Goal: Task Accomplishment & Management: Manage account settings

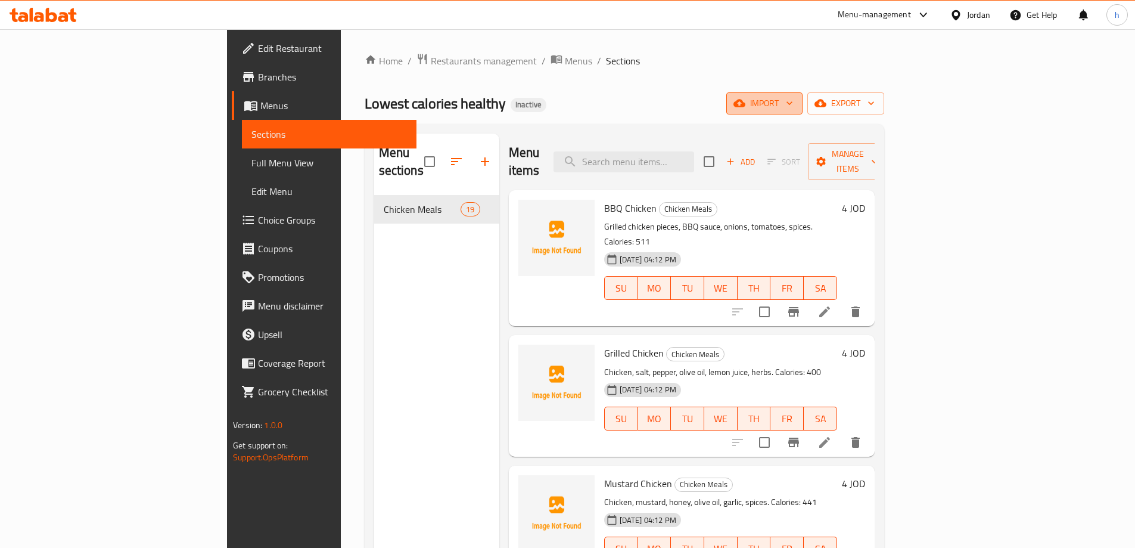
click at [746, 101] on icon "button" at bounding box center [740, 104] width 12 height 8
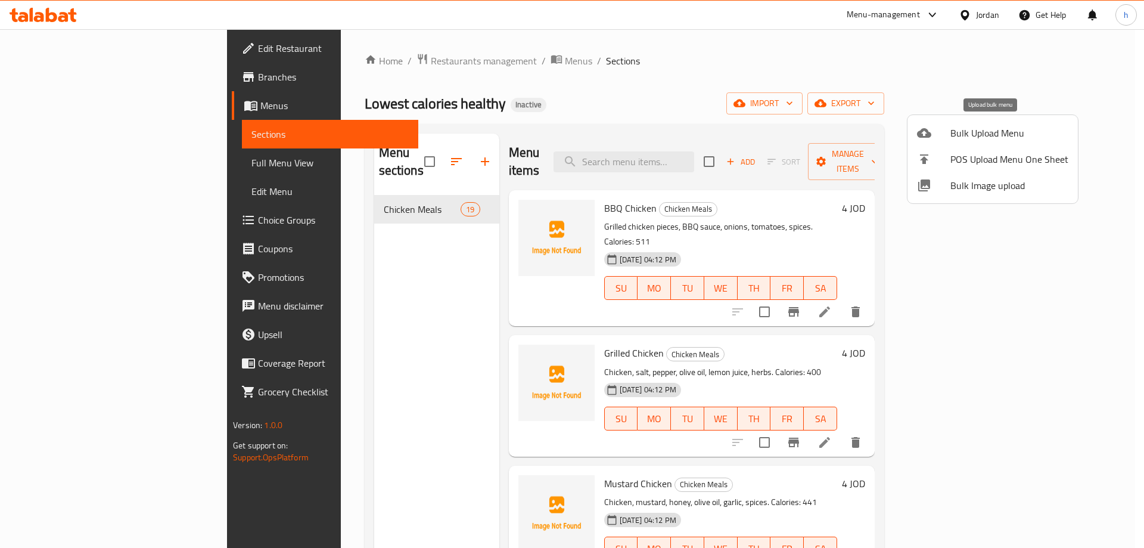
click at [944, 133] on div at bounding box center [933, 133] width 33 height 14
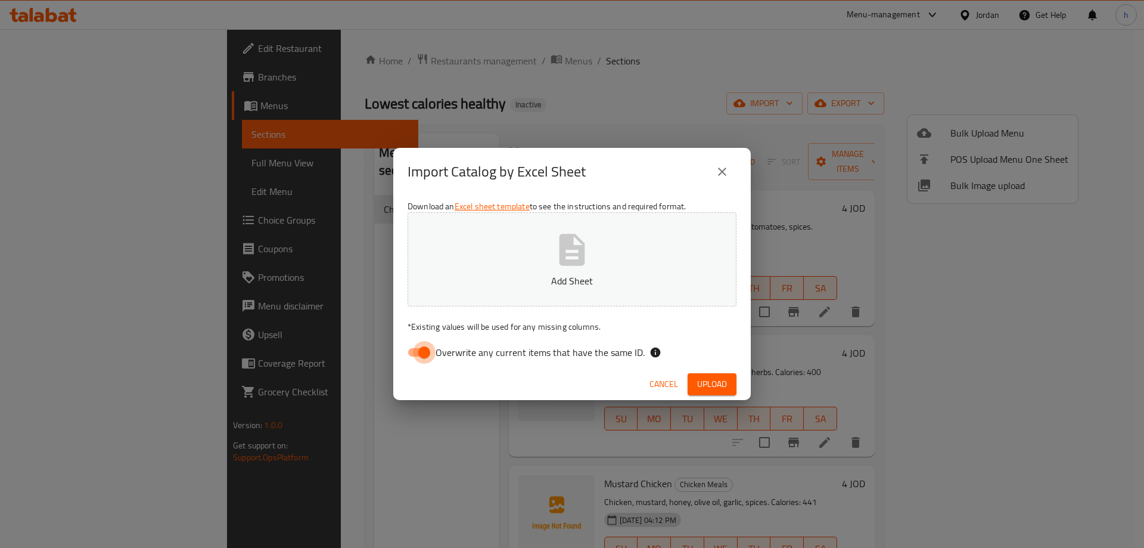
drag, startPoint x: 423, startPoint y: 355, endPoint x: 538, endPoint y: 316, distance: 120.6
click at [423, 354] on input "Overwrite any current items that have the same ID." at bounding box center [424, 352] width 68 height 23
checkbox input "false"
click at [694, 379] on button "Upload" at bounding box center [712, 384] width 49 height 22
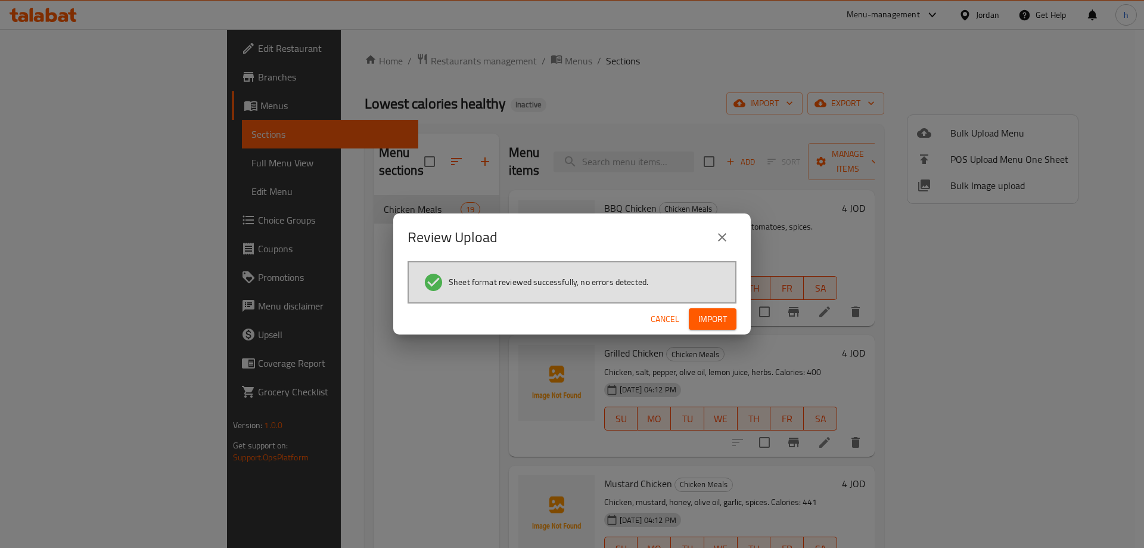
click at [707, 318] on span "Import" at bounding box center [713, 319] width 29 height 15
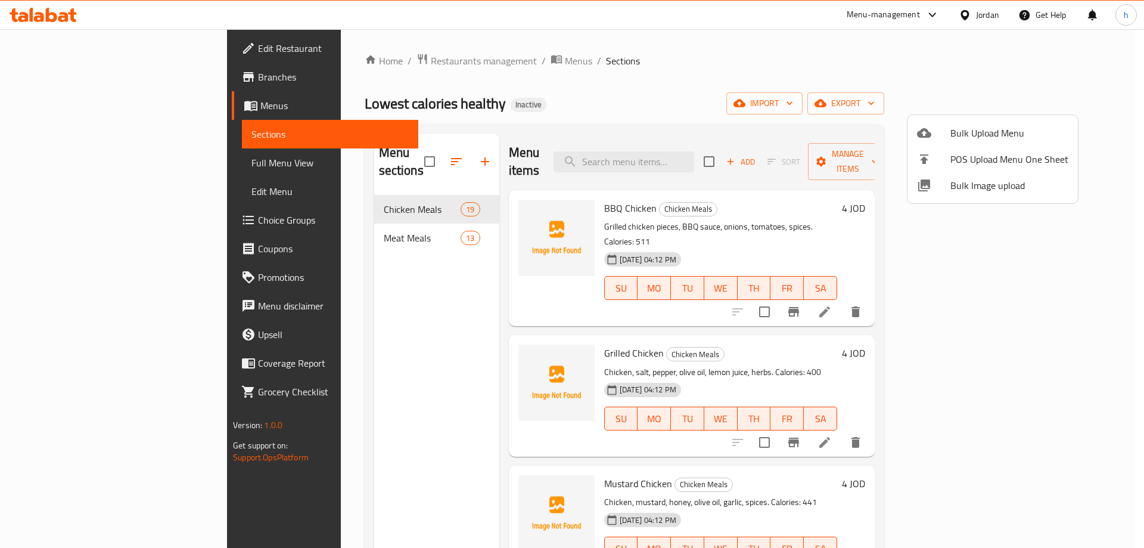
click at [321, 227] on div at bounding box center [572, 274] width 1144 height 548
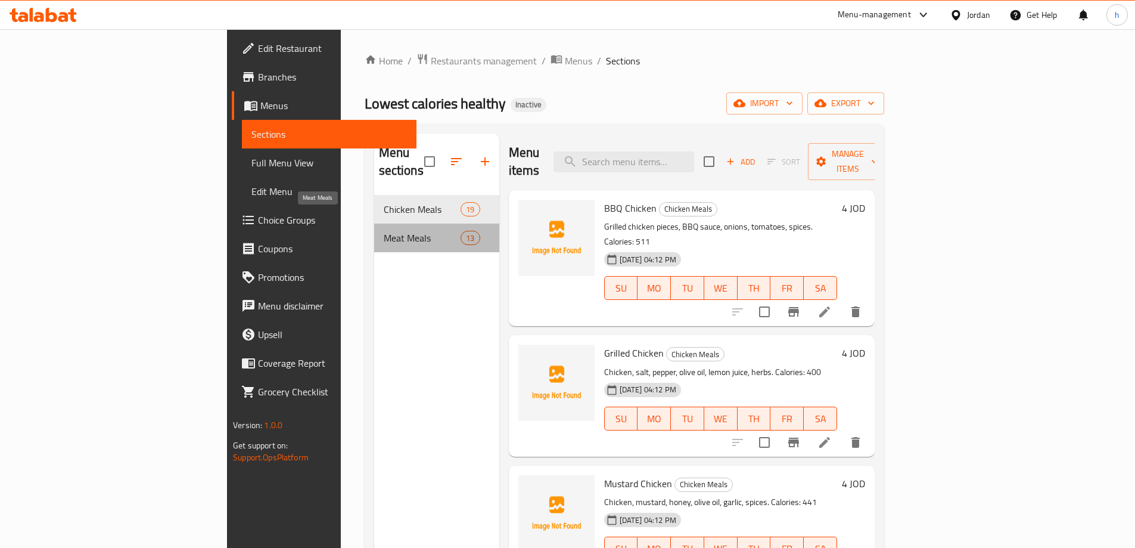
click at [384, 231] on span "Meat Meals" at bounding box center [422, 238] width 77 height 14
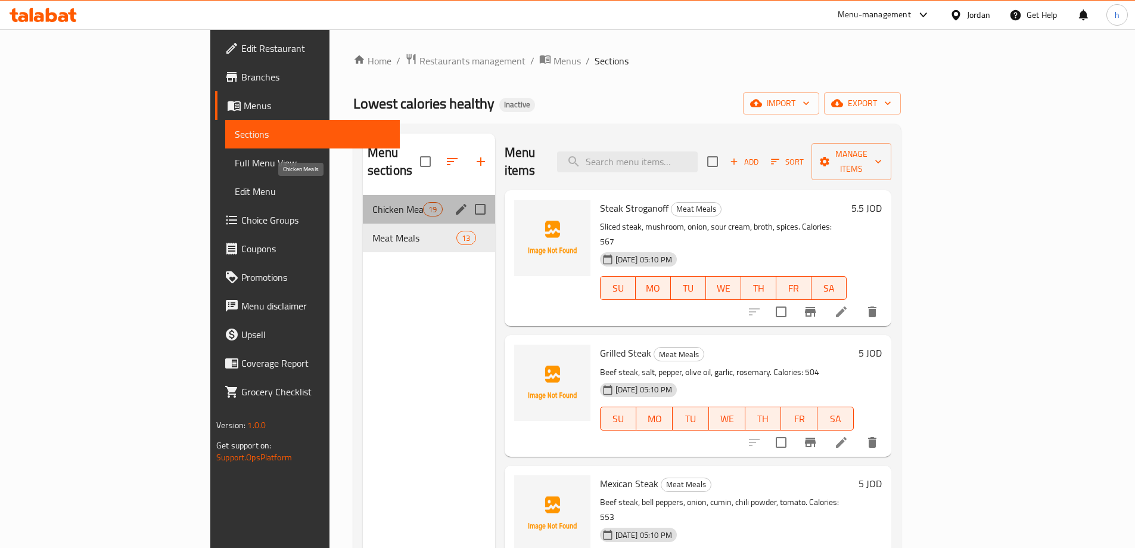
click at [373, 202] on span "Chicken Meals" at bounding box center [398, 209] width 51 height 14
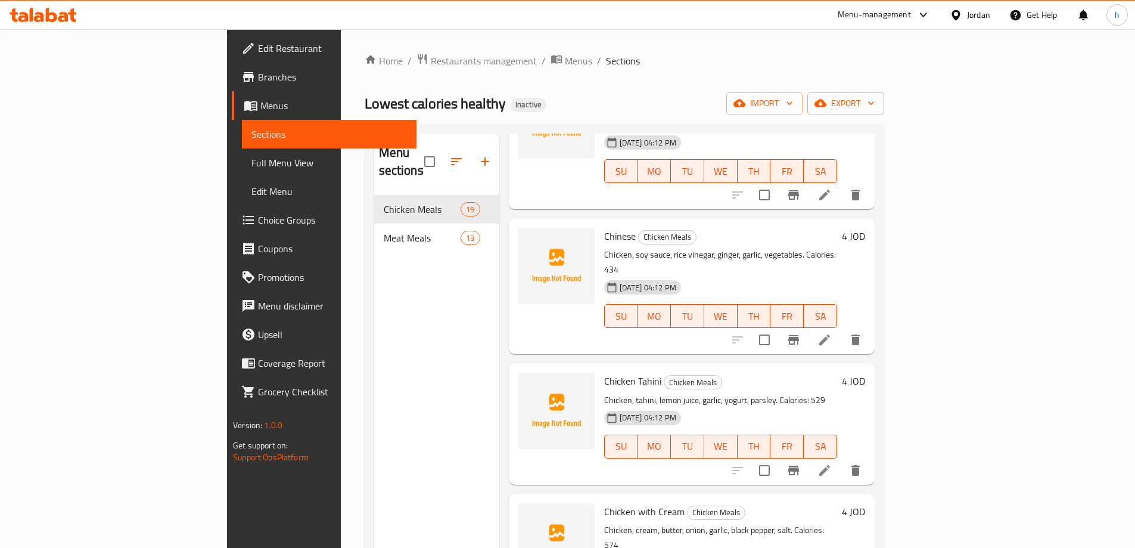
scroll to position [1777, 0]
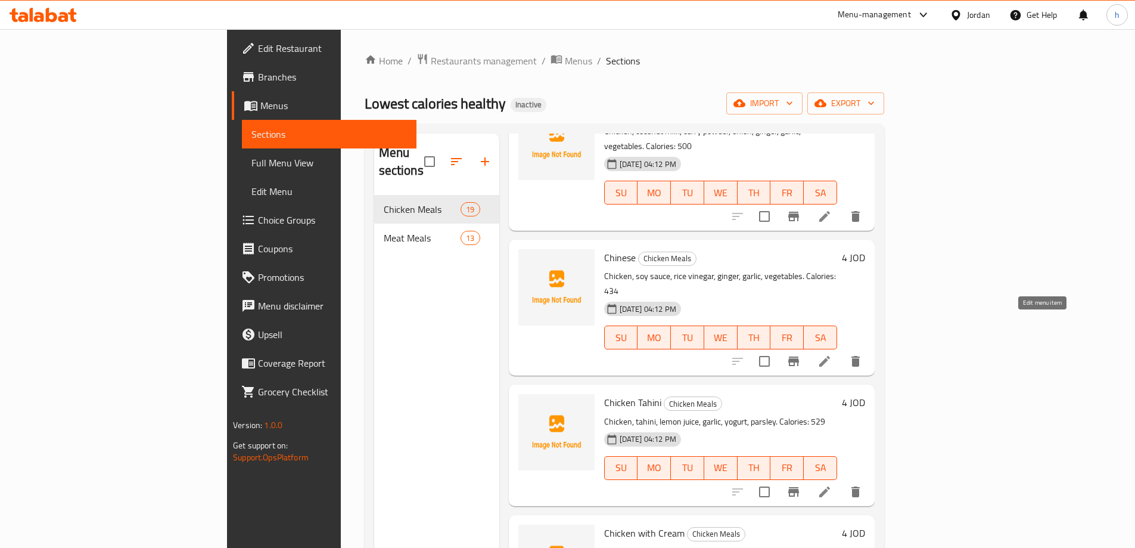
click at [832, 485] on icon at bounding box center [825, 492] width 14 height 14
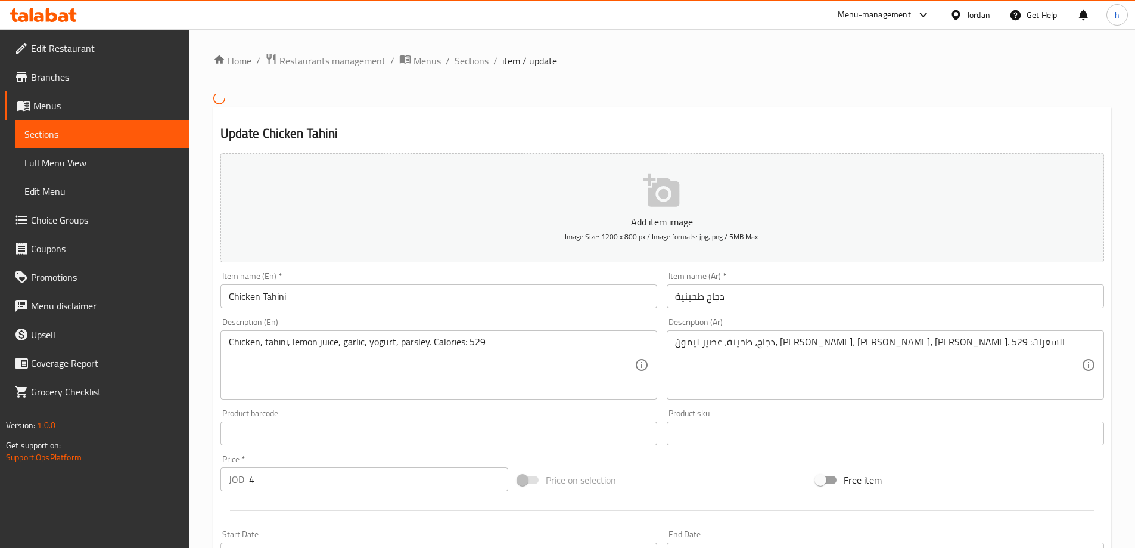
click at [700, 298] on input "دجاج طحينية" at bounding box center [885, 296] width 437 height 24
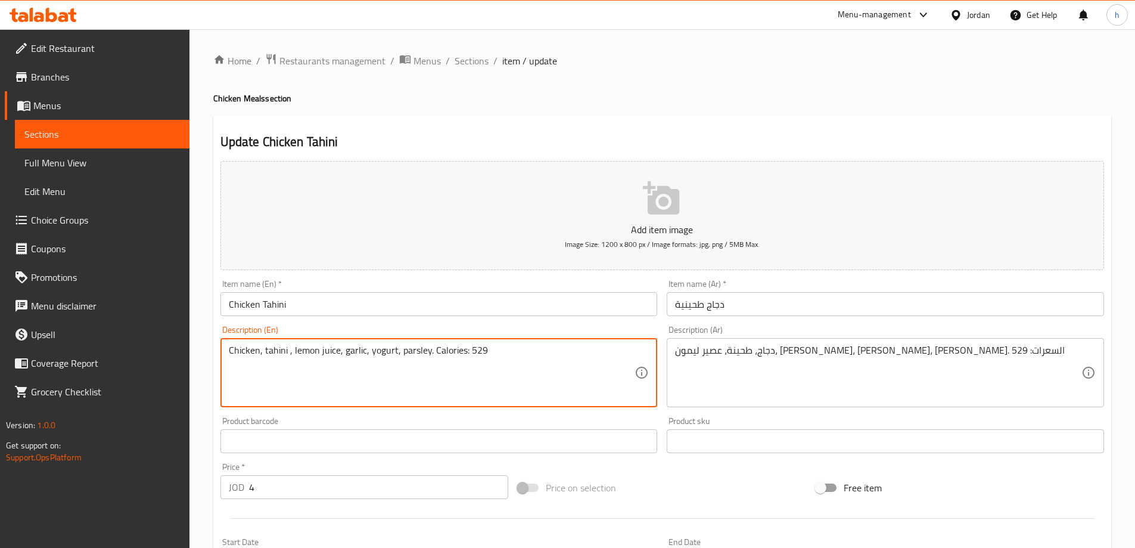
paste textarea "paste"
type textarea "Chicken, tahini paste, lemon juice, garlic, yogurt, parsley. Calories: 529"
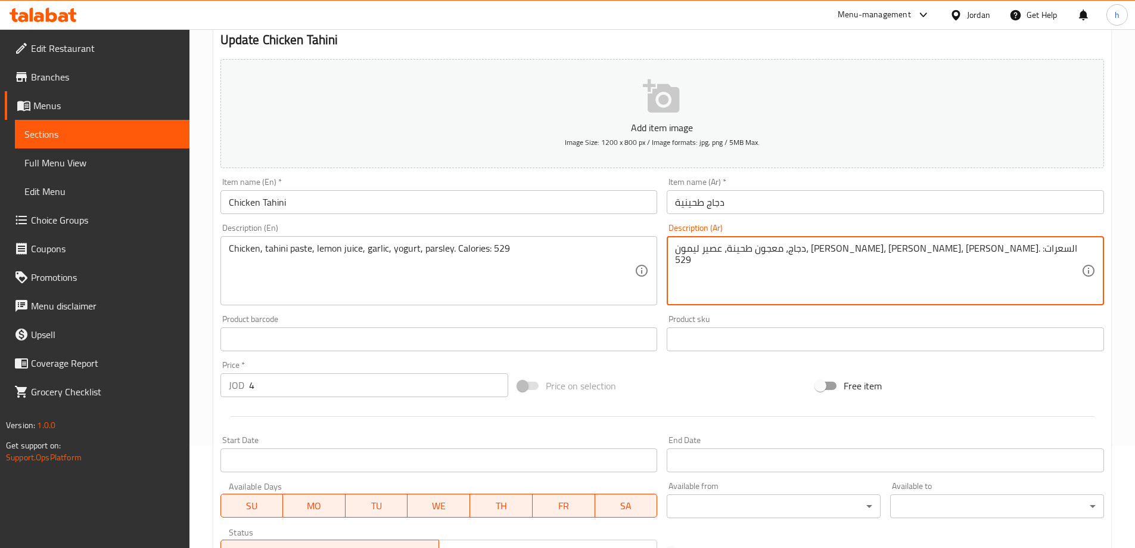
scroll to position [294, 0]
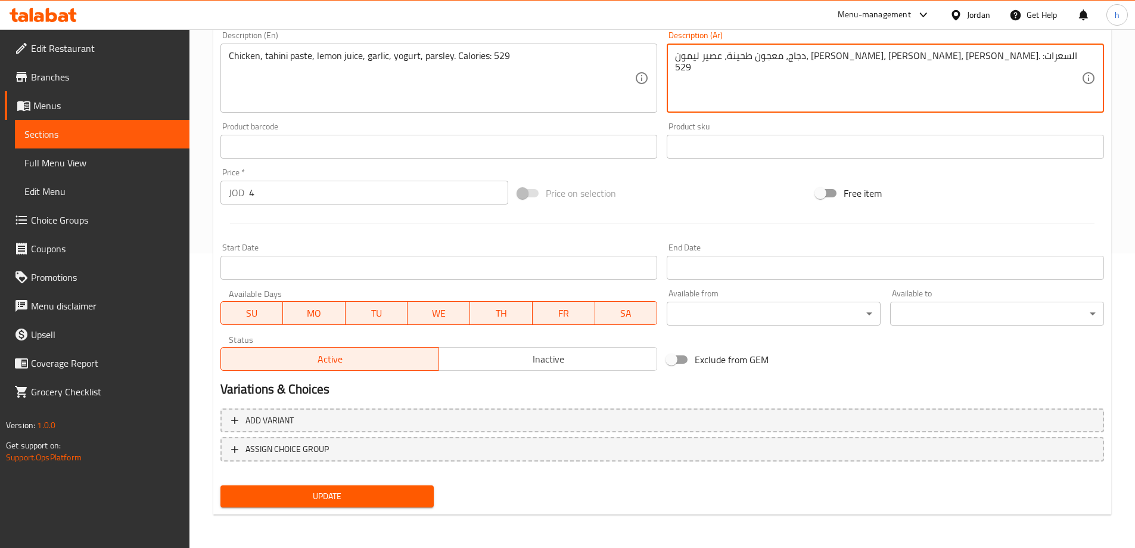
type textarea "دجاج، معجون طحينة، عصير ليمون، [PERSON_NAME]، [PERSON_NAME]، [PERSON_NAME]. الس…"
click at [333, 486] on button "Update" at bounding box center [328, 496] width 214 height 22
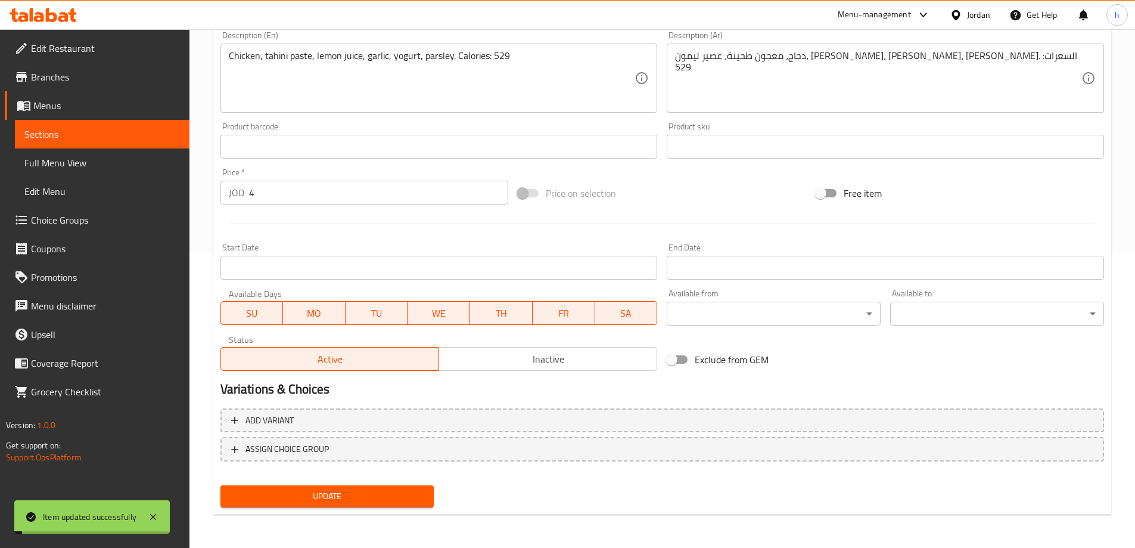
click at [100, 135] on span "Sections" at bounding box center [102, 134] width 156 height 14
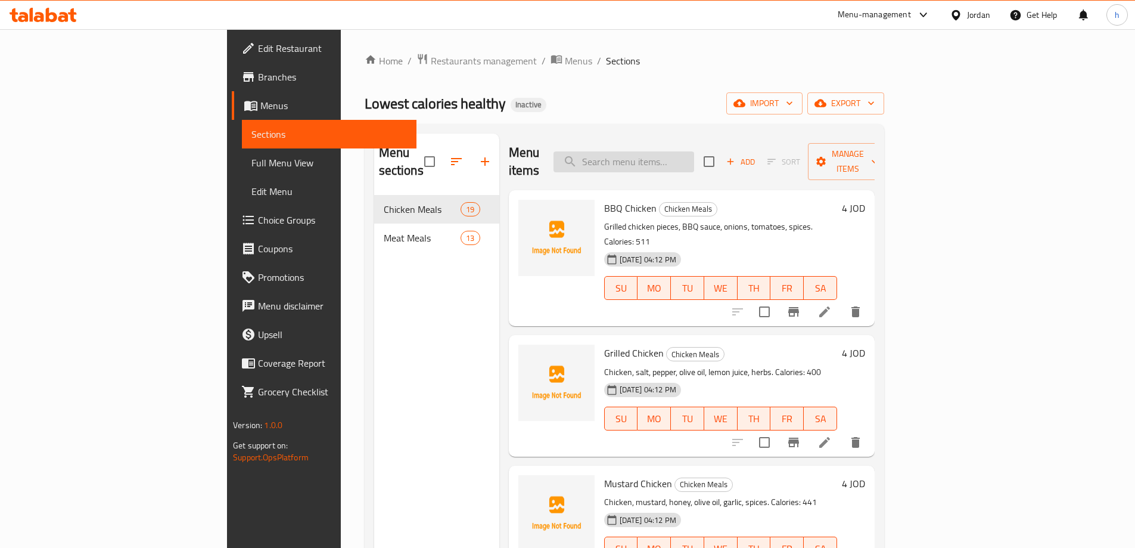
click at [694, 151] on input "search" at bounding box center [624, 161] width 141 height 21
paste input "[PERSON_NAME]"
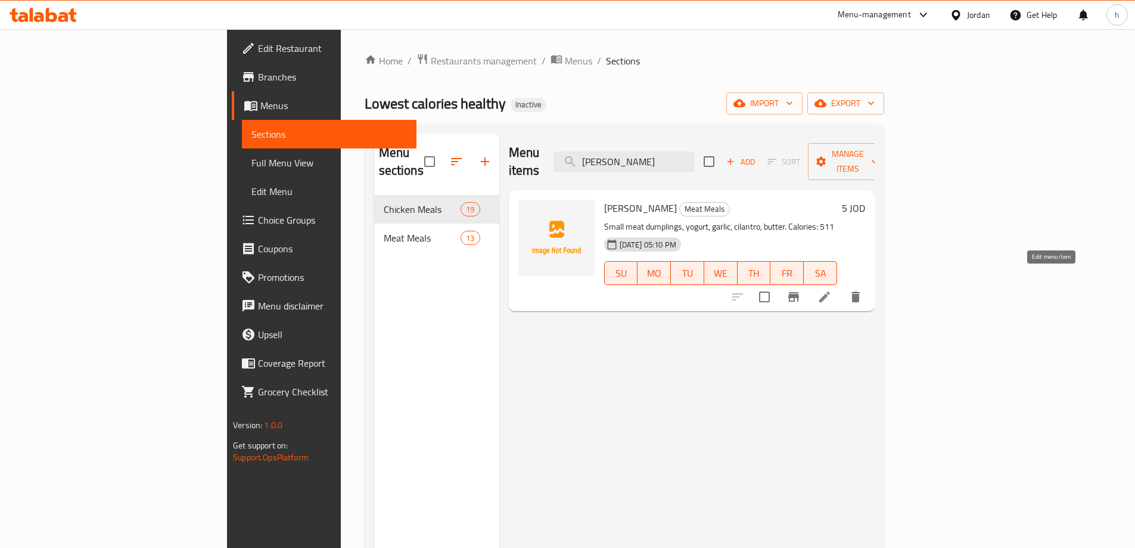
type input "[PERSON_NAME]"
click at [832, 290] on icon at bounding box center [825, 297] width 14 height 14
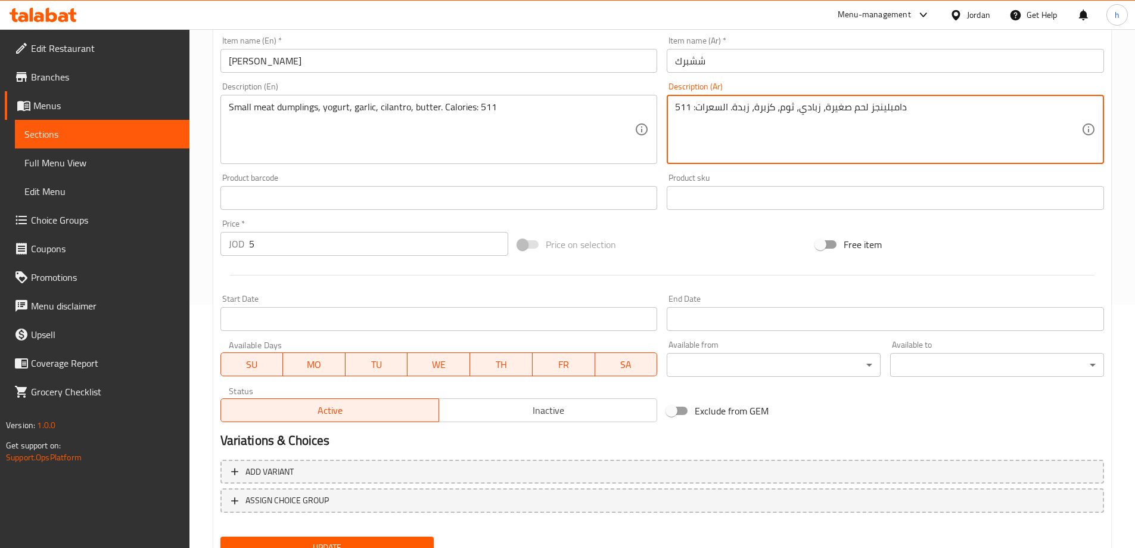
scroll to position [294, 0]
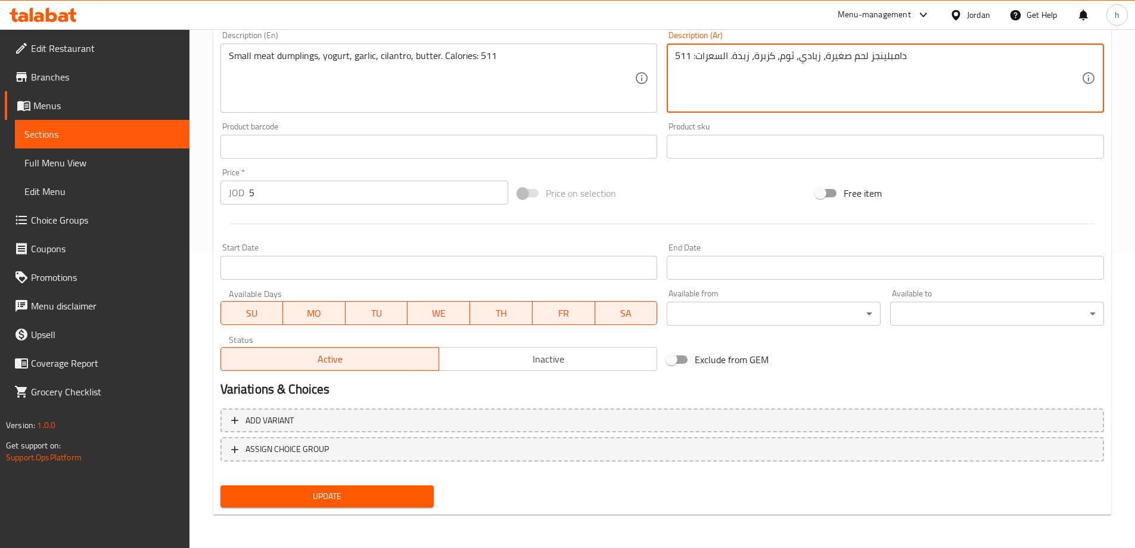
type textarea "دامبلينجز لحم صغيرة، زبادي، ثوم، كزبرة، زبدة. السعرات: 511"
click at [363, 491] on span "Update" at bounding box center [327, 496] width 195 height 15
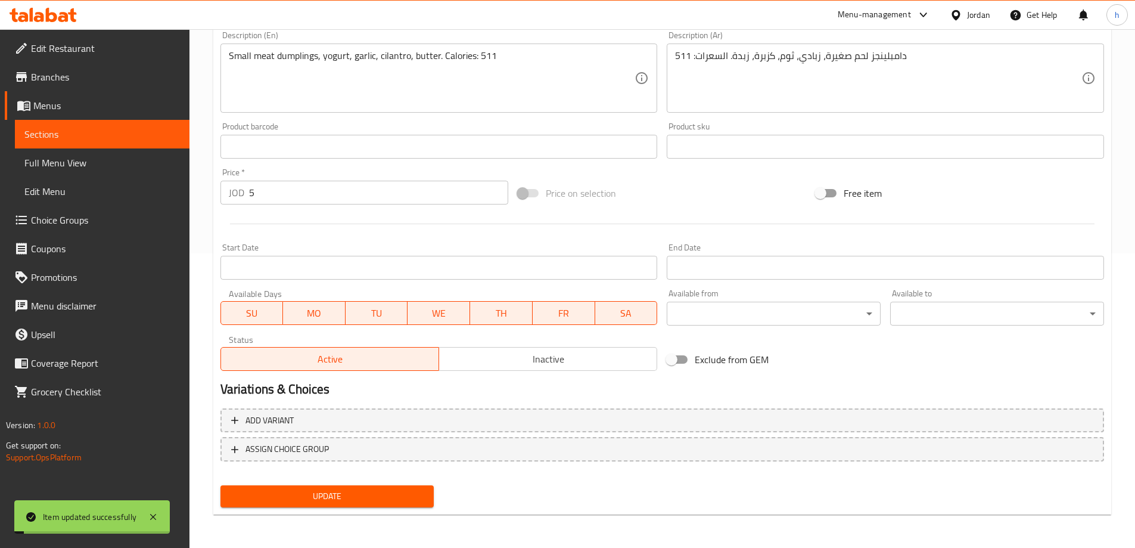
click at [128, 130] on span "Sections" at bounding box center [102, 134] width 156 height 14
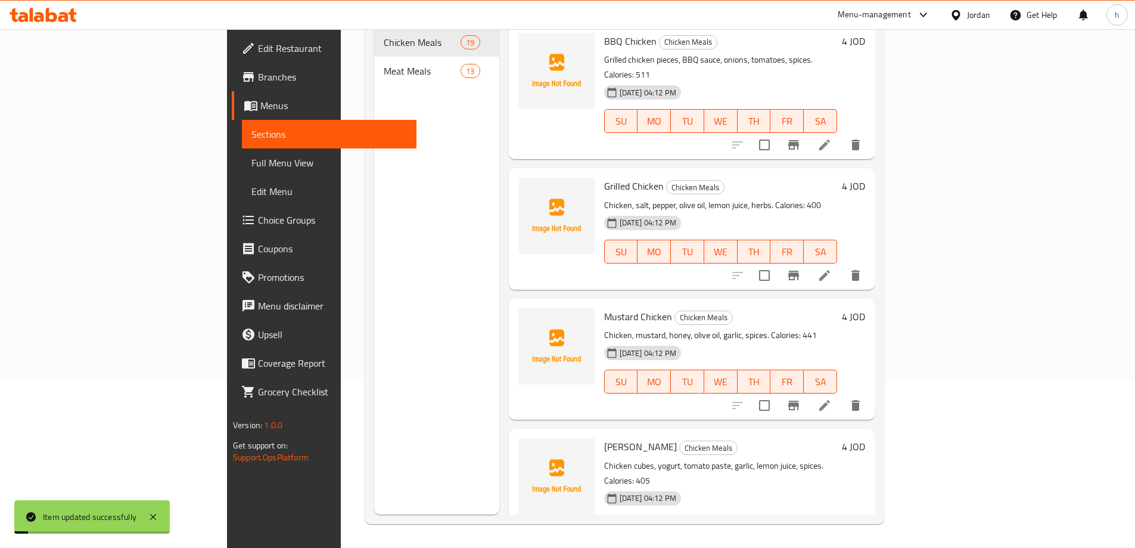
scroll to position [167, 0]
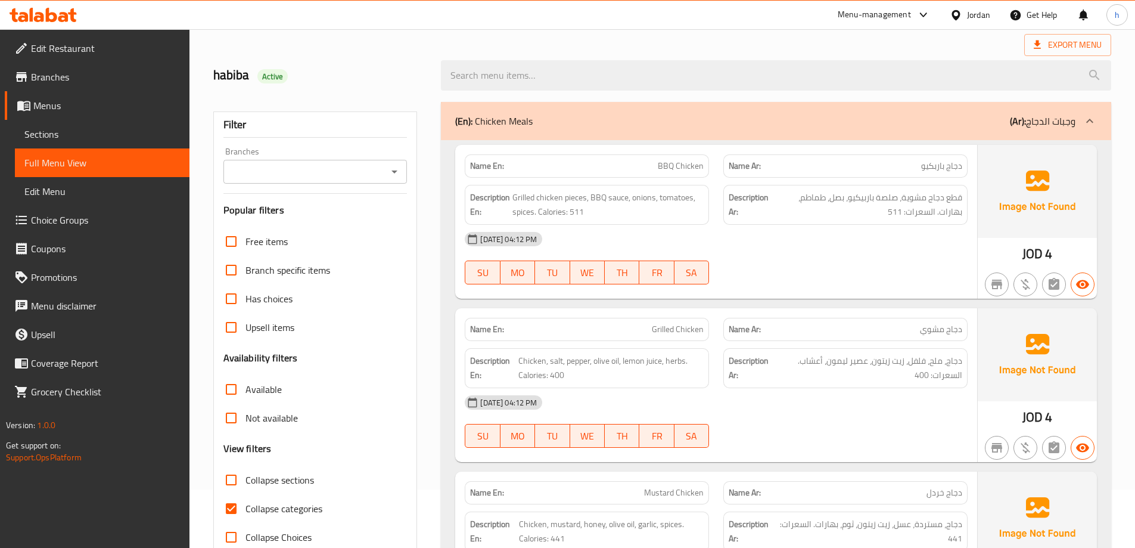
scroll to position [179, 0]
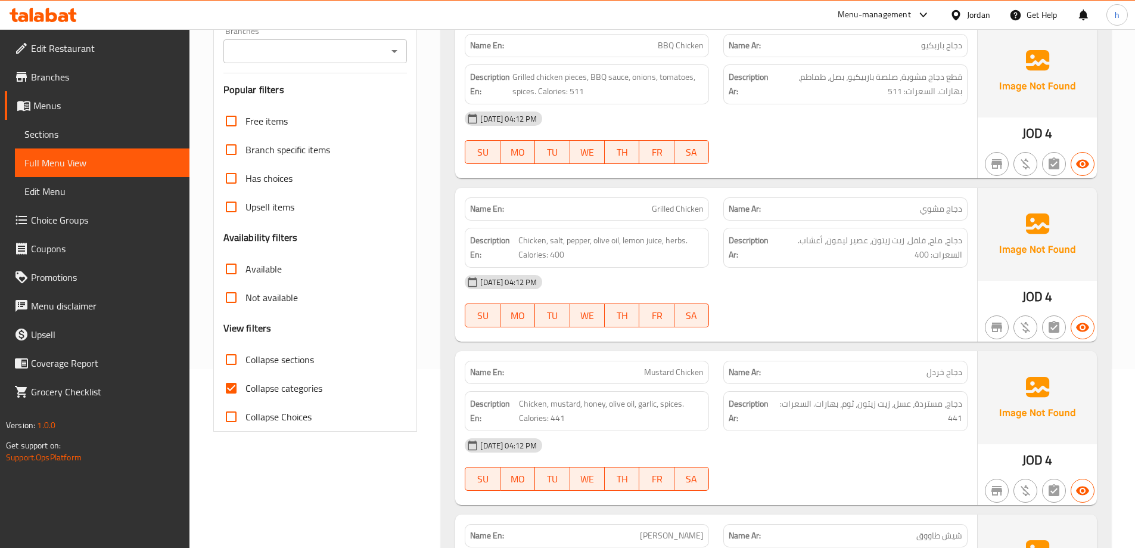
click at [230, 390] on input "Collapse categories" at bounding box center [231, 388] width 29 height 29
checkbox input "false"
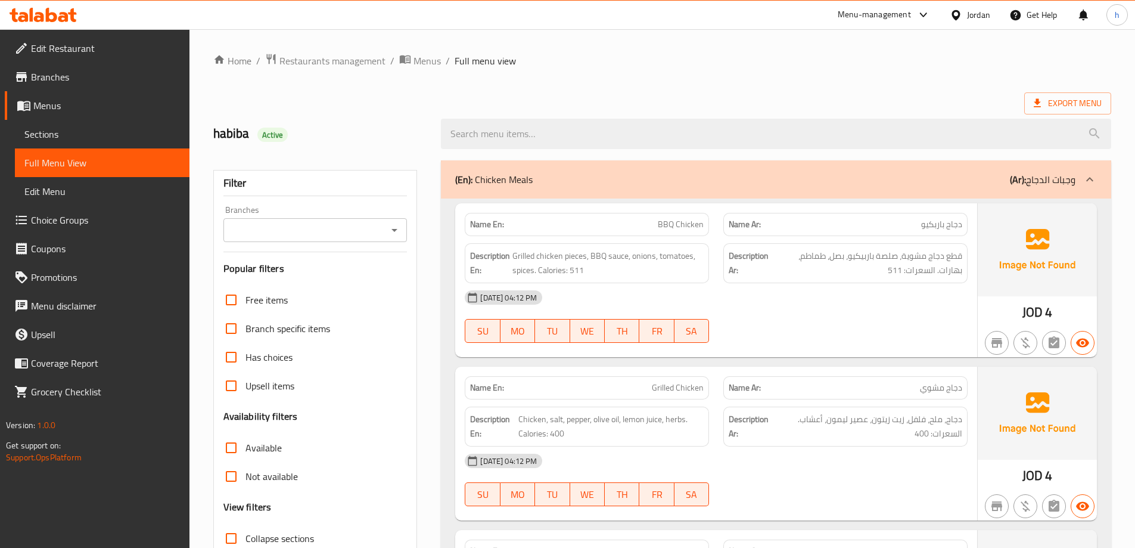
click at [731, 181] on div "(En): Chicken Meals (Ar): وجبات الدجاج" at bounding box center [765, 179] width 620 height 14
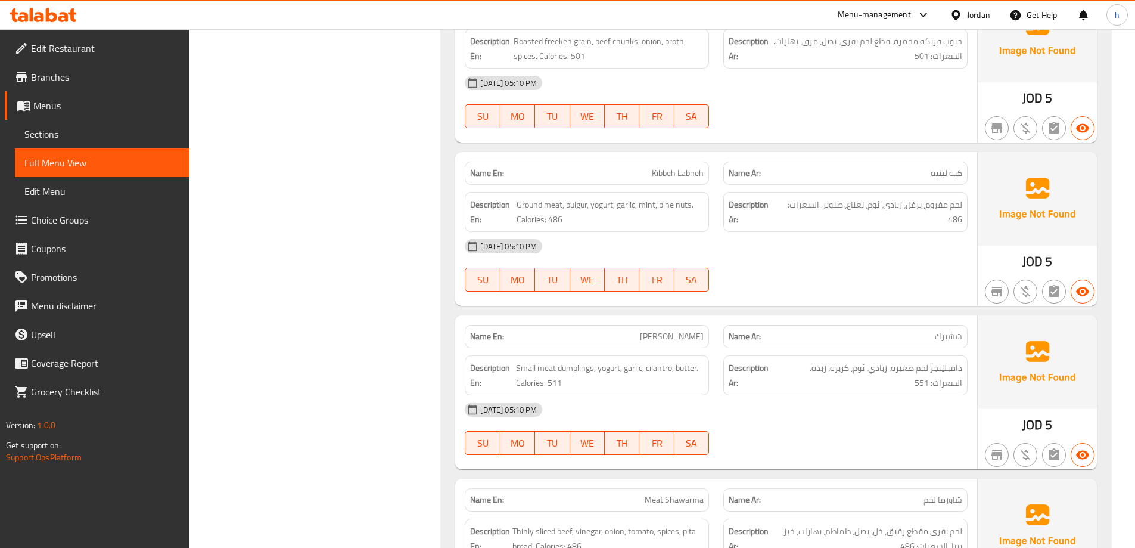
scroll to position [834, 0]
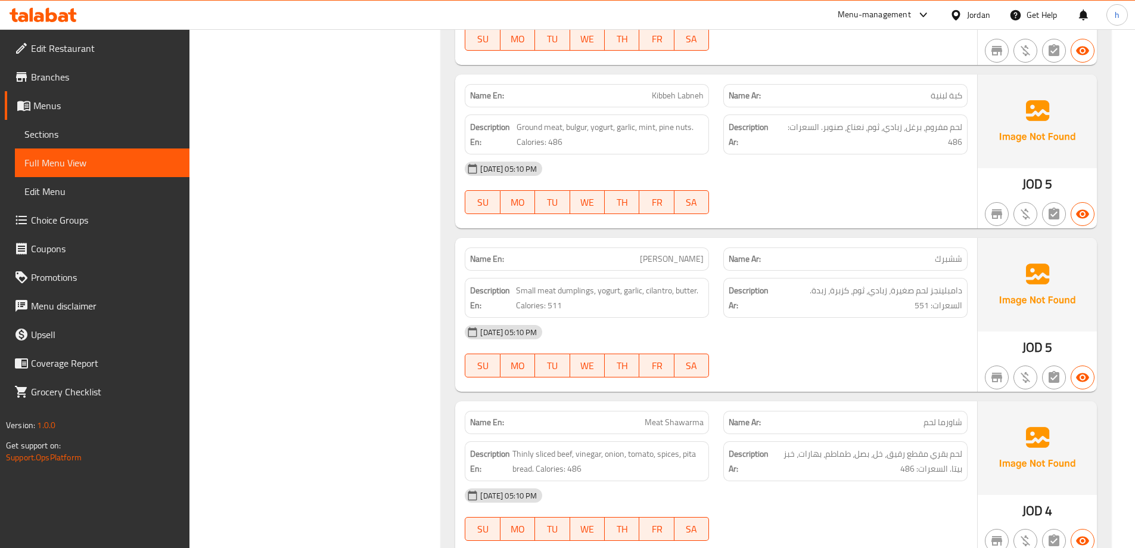
click at [672, 253] on span "[PERSON_NAME]" at bounding box center [672, 259] width 64 height 13
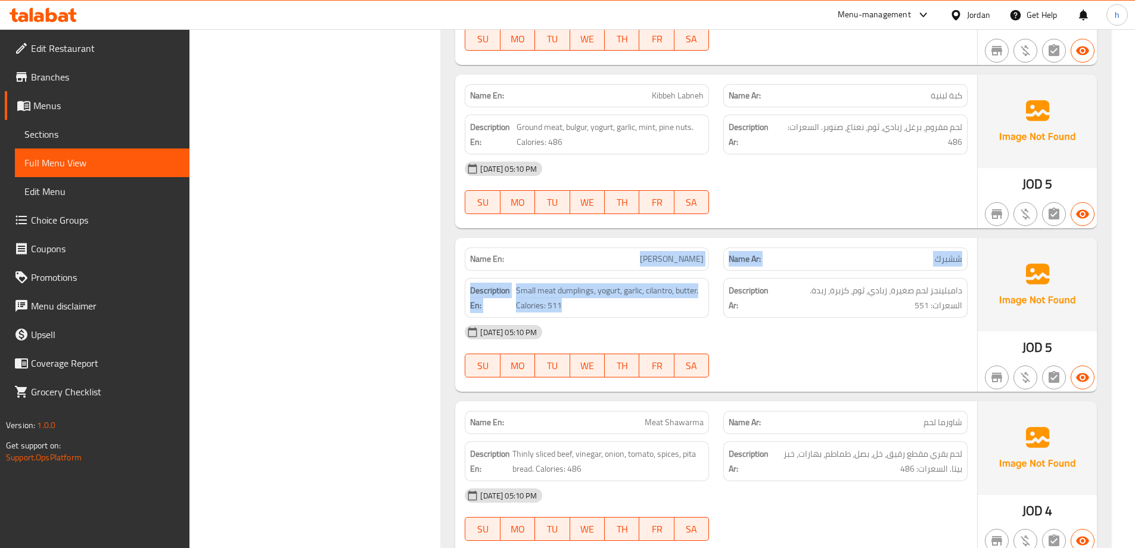
drag, startPoint x: 674, startPoint y: 259, endPoint x: 672, endPoint y: 250, distance: 8.5
click at [673, 255] on div "Name En: Shish Barak" at bounding box center [587, 258] width 244 height 23
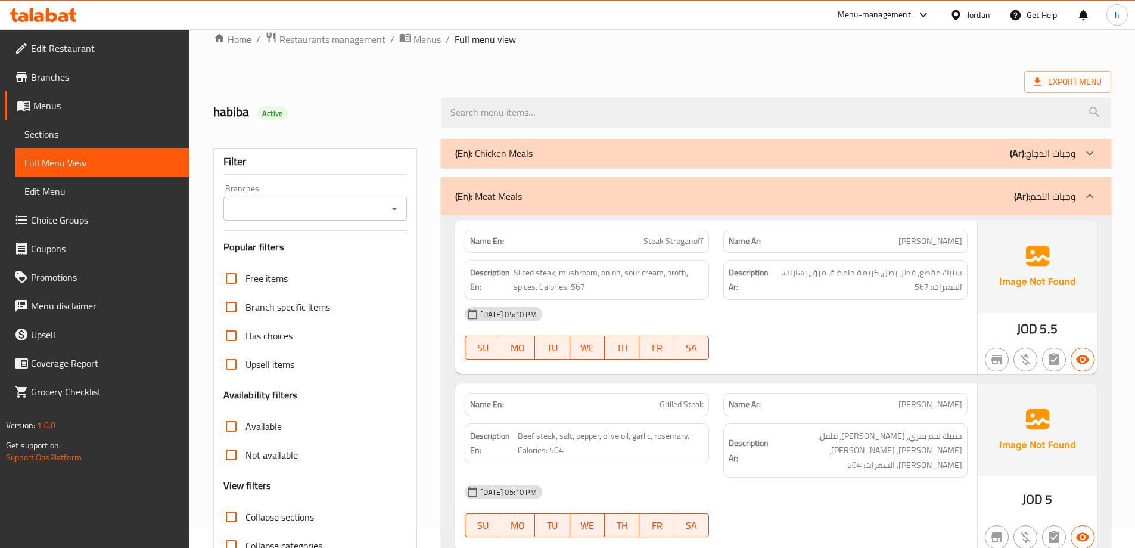
scroll to position [0, 0]
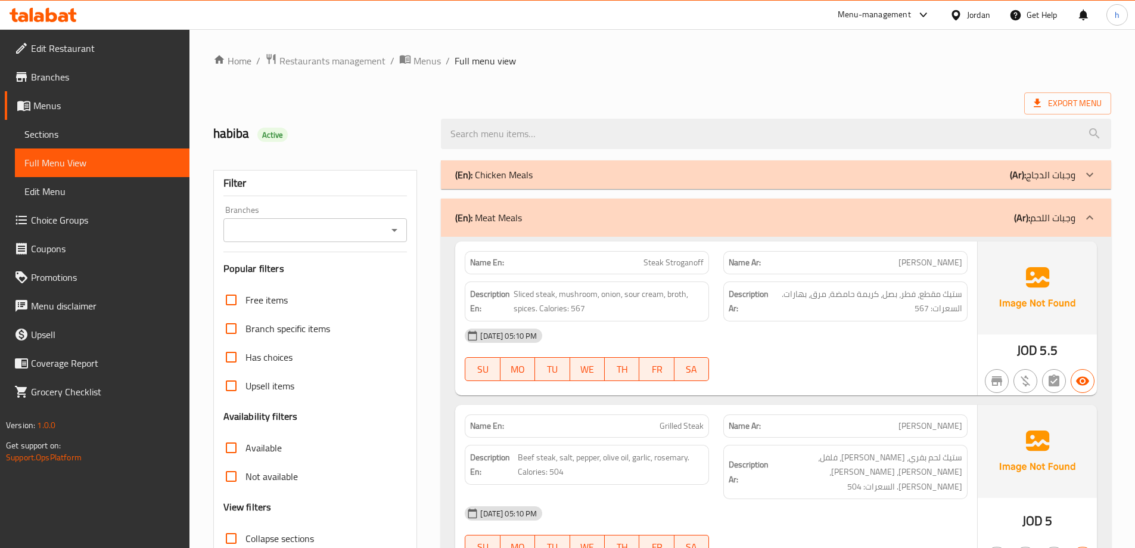
click at [541, 178] on div "(En): Chicken Meals (Ar): وجبات الدجاج" at bounding box center [765, 174] width 620 height 14
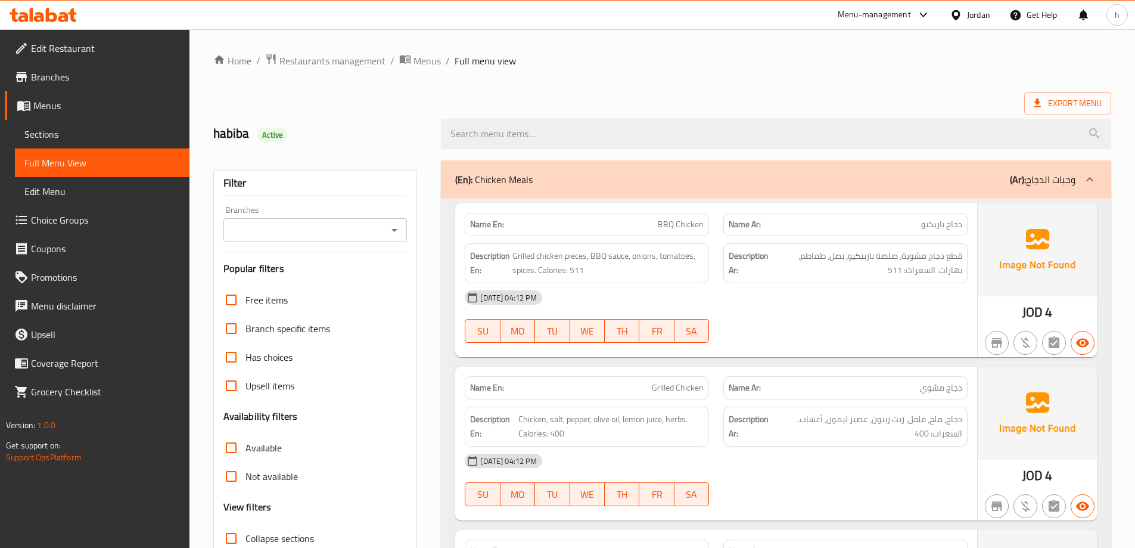
click at [569, 187] on div "(En): Chicken Meals (Ar): وجبات الدجاج" at bounding box center [776, 179] width 671 height 38
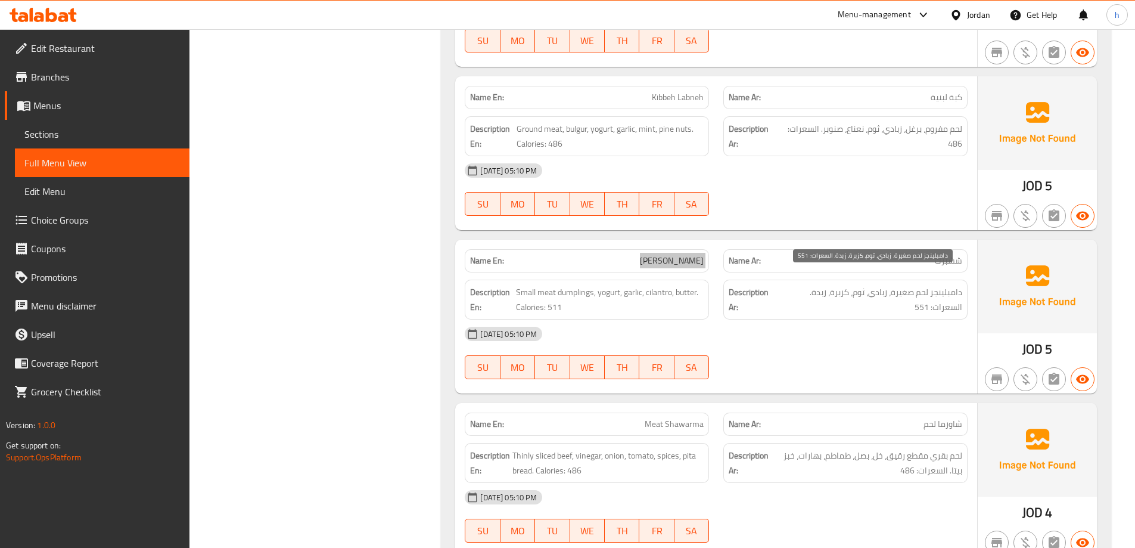
scroll to position [834, 0]
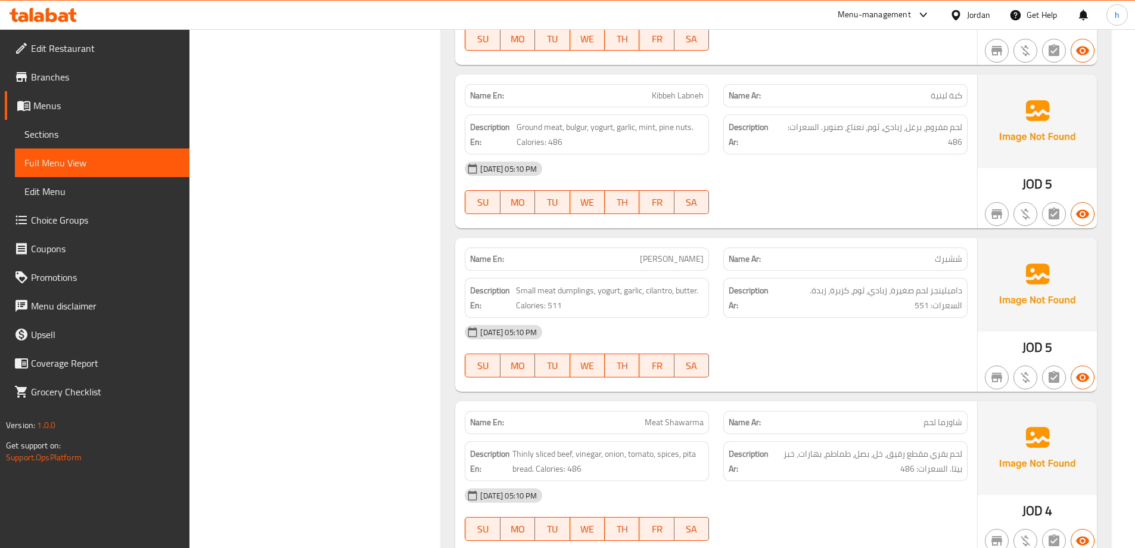
click at [867, 335] on div "15-10-2025 05:10 PM SU MO TU WE TH FR SA" at bounding box center [716, 351] width 517 height 67
click at [949, 253] on span "ششبرك" at bounding box center [948, 259] width 27 height 13
copy span "ششبرك"
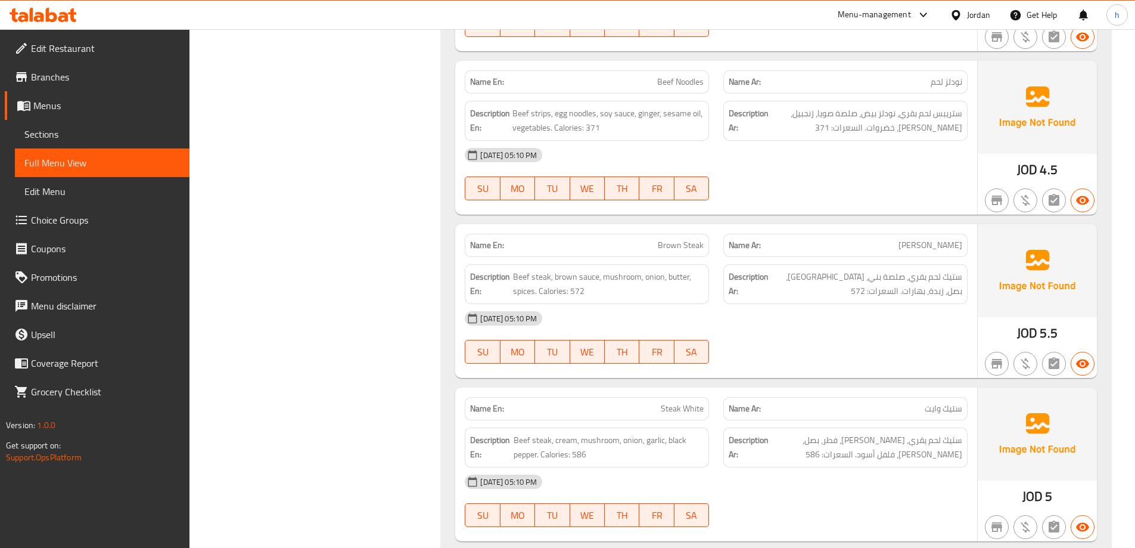
scroll to position [1855, 0]
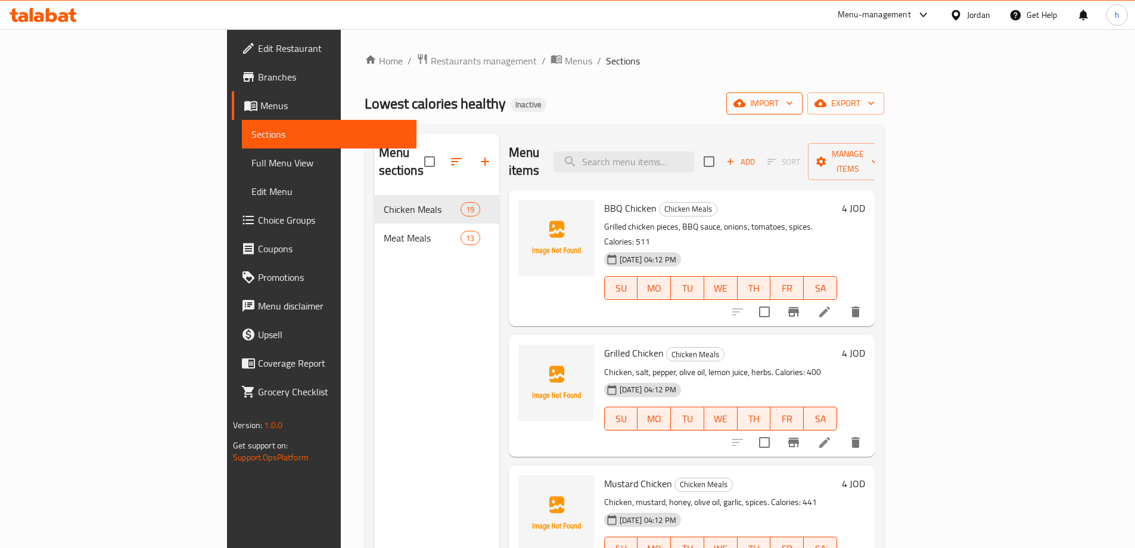
click at [793, 101] on span "import" at bounding box center [764, 103] width 57 height 15
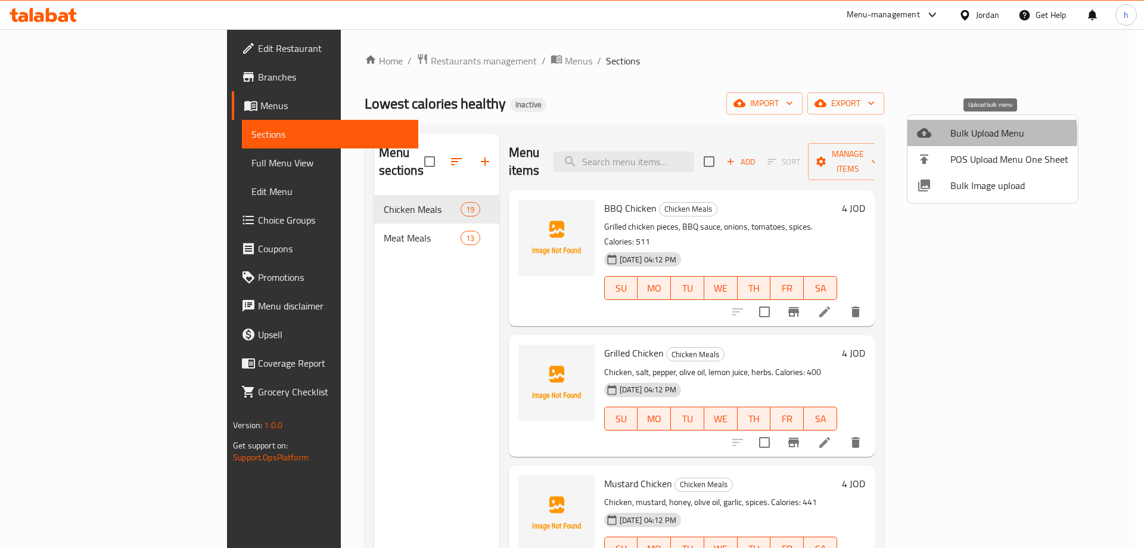
click at [943, 134] on div at bounding box center [933, 133] width 33 height 14
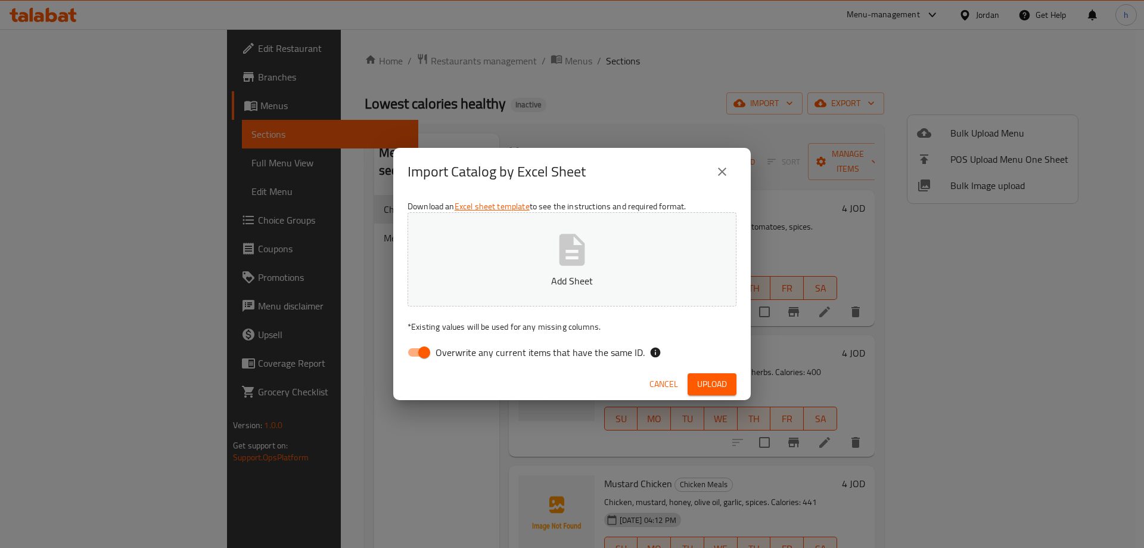
click at [425, 352] on input "Overwrite any current items that have the same ID." at bounding box center [424, 352] width 68 height 23
checkbox input "false"
click at [706, 379] on span "Upload" at bounding box center [712, 384] width 30 height 15
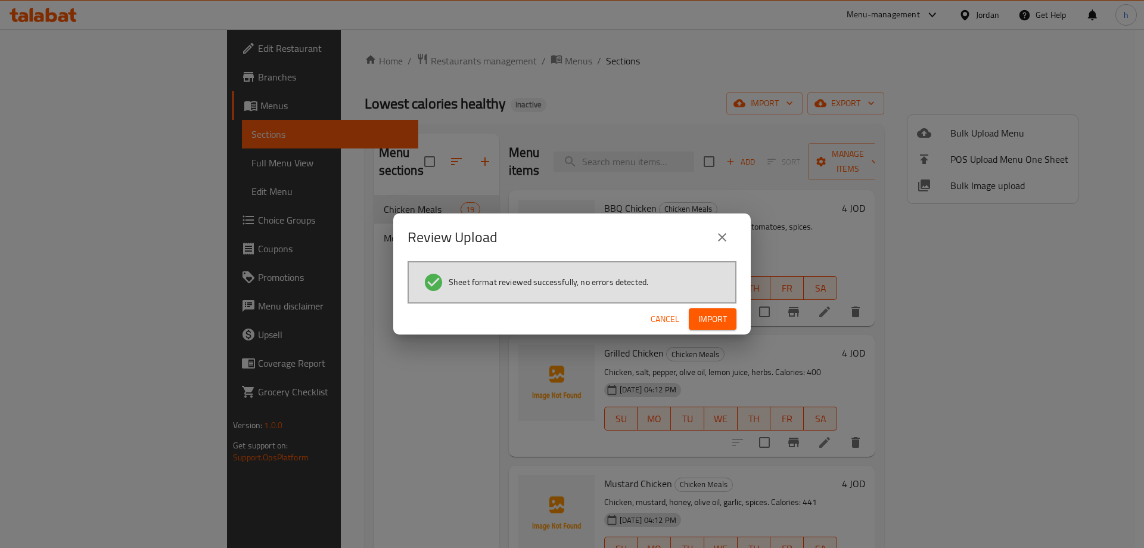
click at [703, 321] on span "Import" at bounding box center [713, 319] width 29 height 15
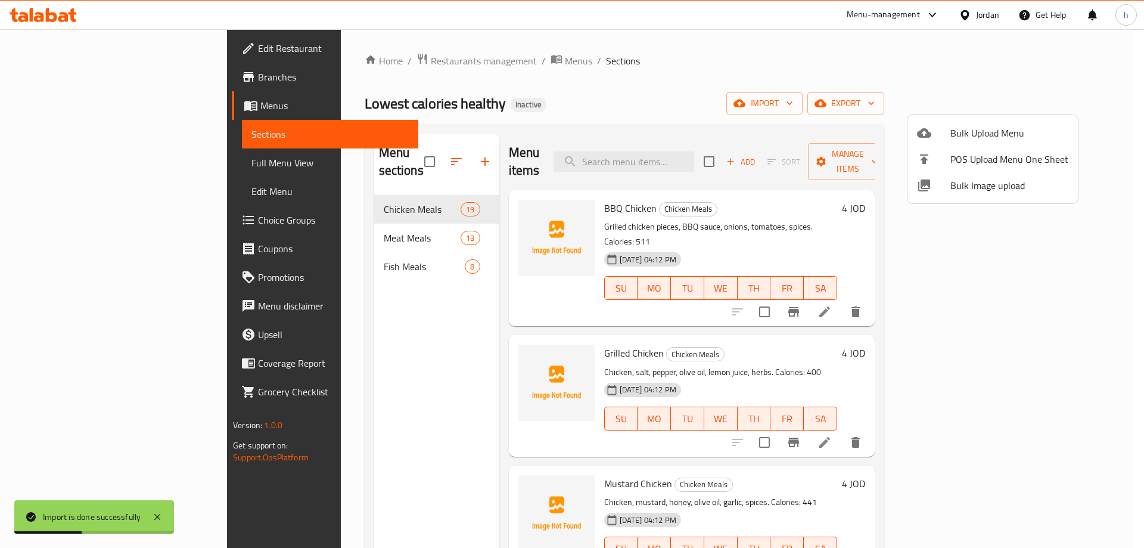
click at [309, 249] on div at bounding box center [572, 274] width 1144 height 548
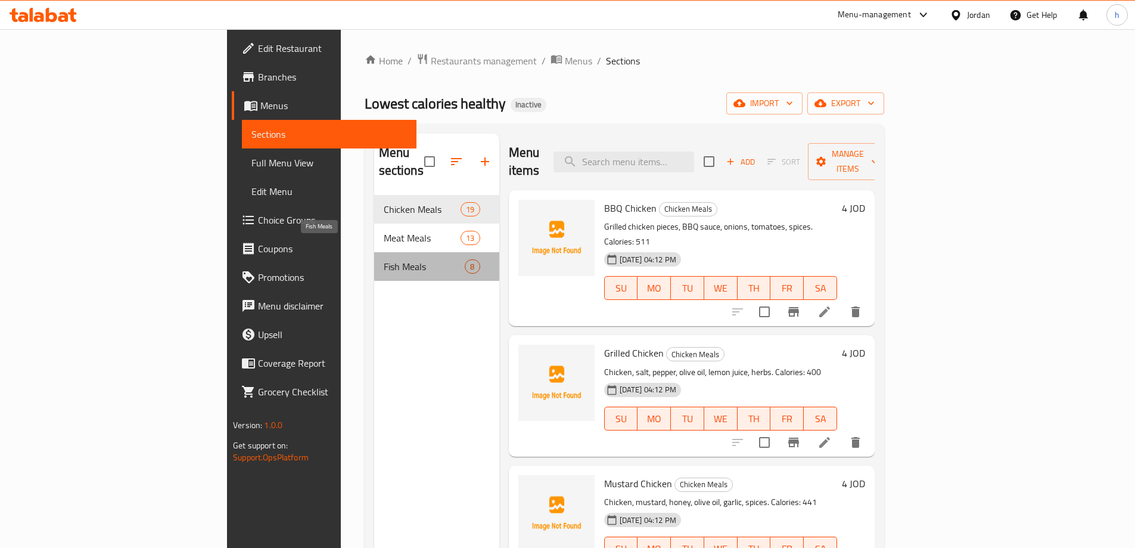
click at [384, 259] on span "Fish Meals" at bounding box center [425, 266] width 82 height 14
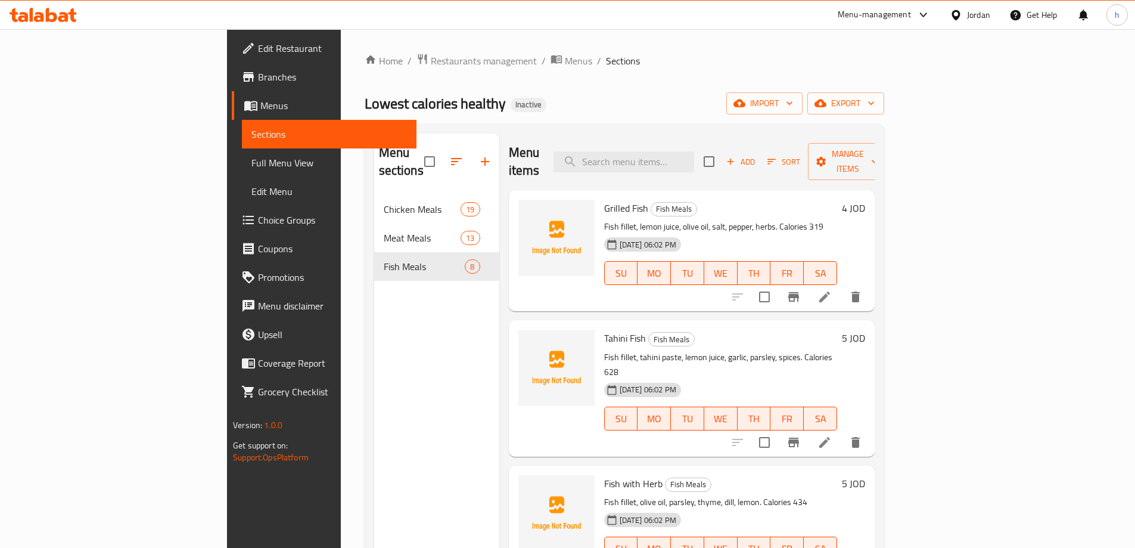
click at [374, 276] on div "Menu sections Chicken Meals 19 Meat Meals 13 Fish Meals 8" at bounding box center [436, 408] width 125 height 548
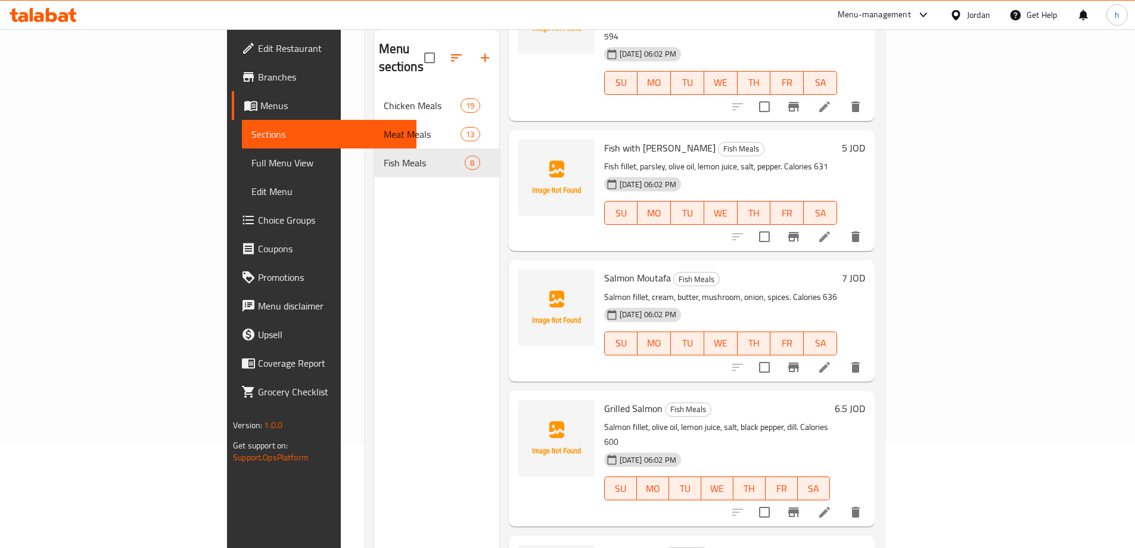
scroll to position [167, 0]
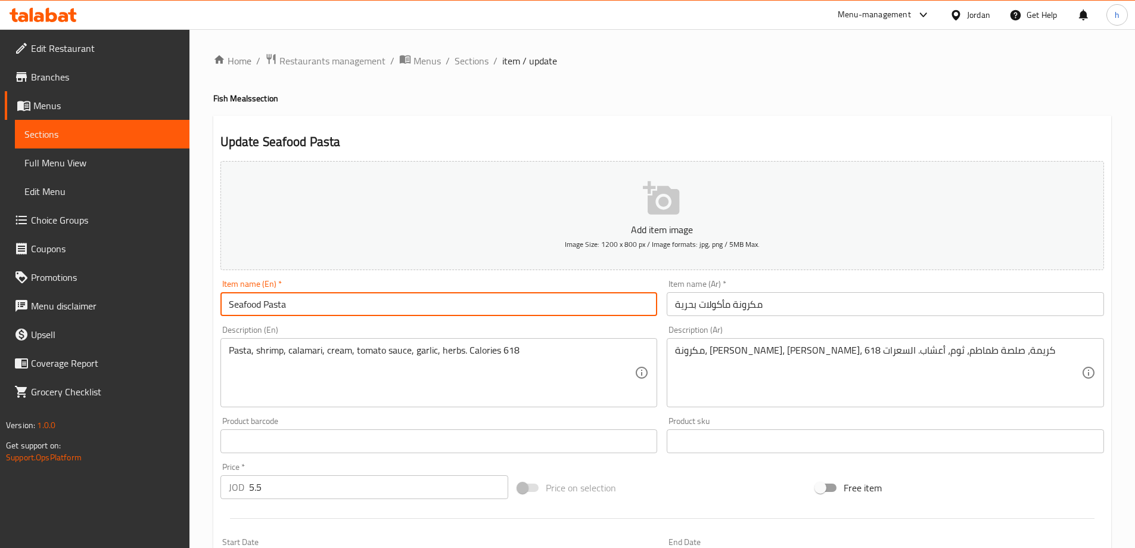
drag, startPoint x: 260, startPoint y: 303, endPoint x: 244, endPoint y: 306, distance: 16.3
click at [244, 306] on input "Seafood Pasta" at bounding box center [439, 304] width 437 height 24
type input "Sea Pasta"
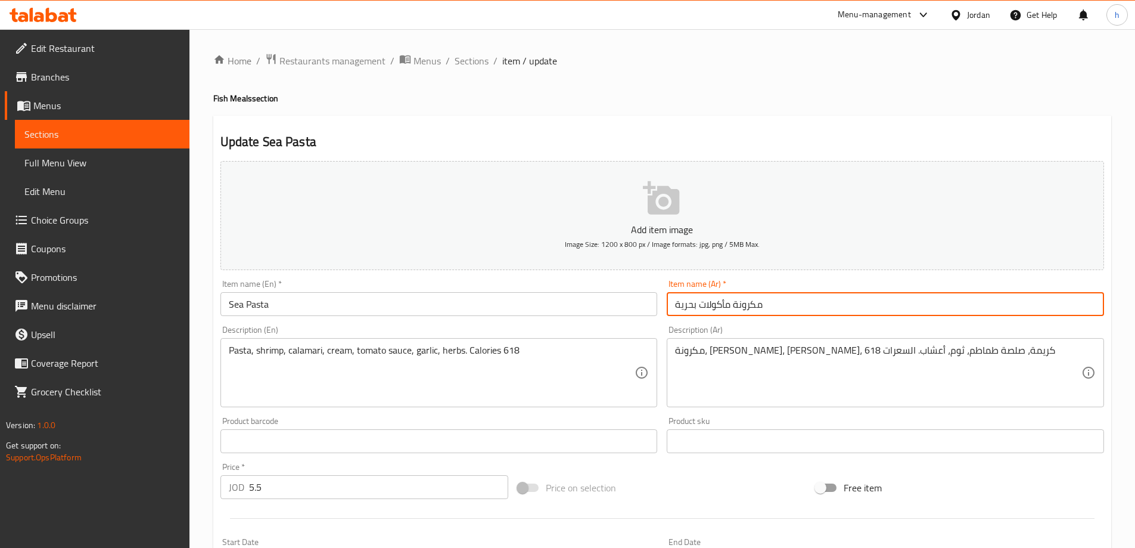
drag, startPoint x: 699, startPoint y: 305, endPoint x: 775, endPoint y: 306, distance: 76.3
click at [775, 306] on input "مكرونة مأكولات بحرية" at bounding box center [885, 304] width 437 height 24
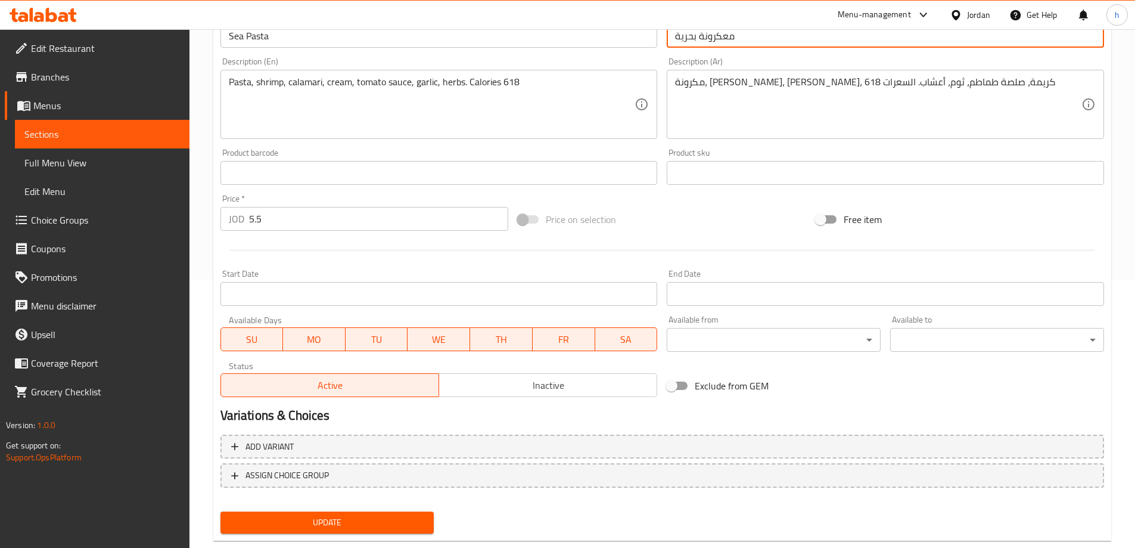
scroll to position [294, 0]
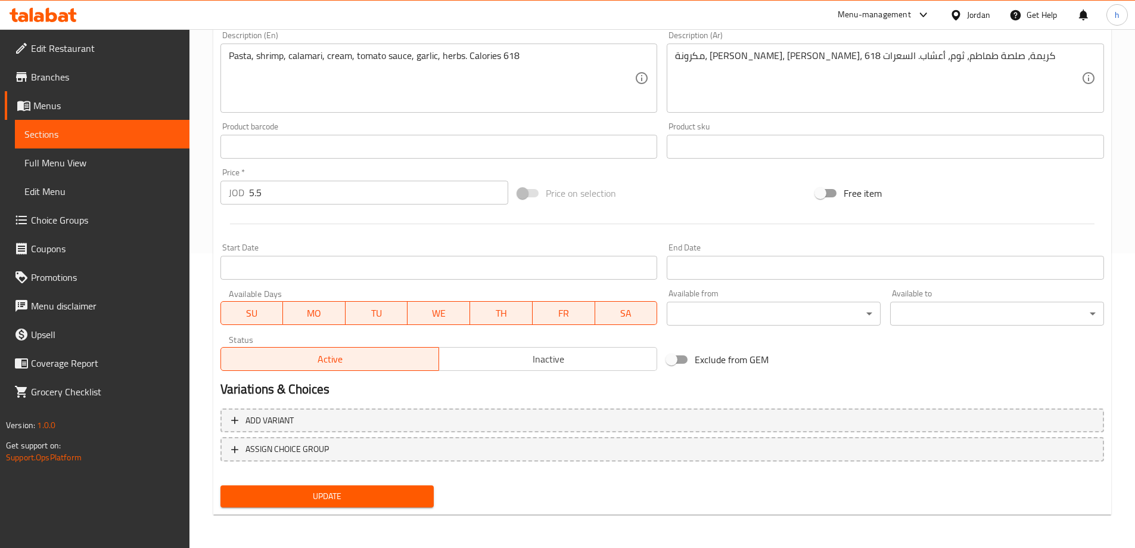
type input "معكرونة بحرية"
click at [345, 502] on span "Update" at bounding box center [327, 496] width 195 height 15
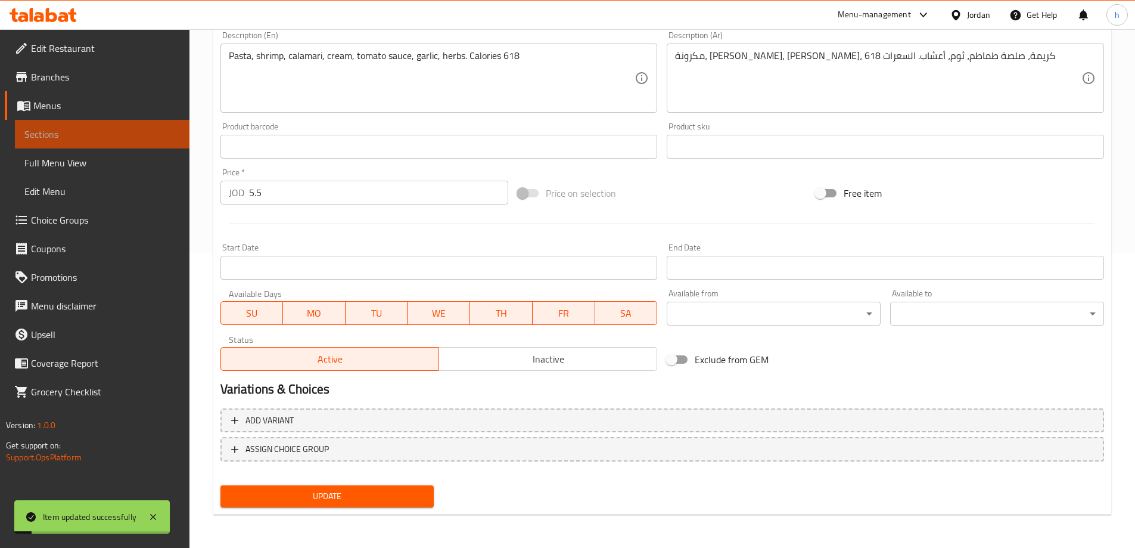
click at [50, 136] on span "Sections" at bounding box center [102, 134] width 156 height 14
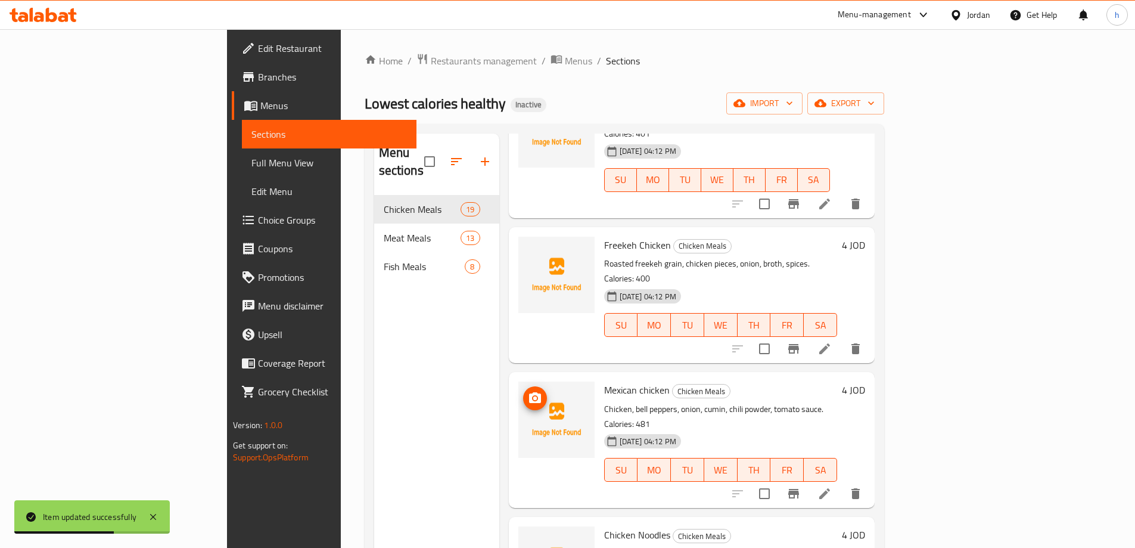
scroll to position [1192, 0]
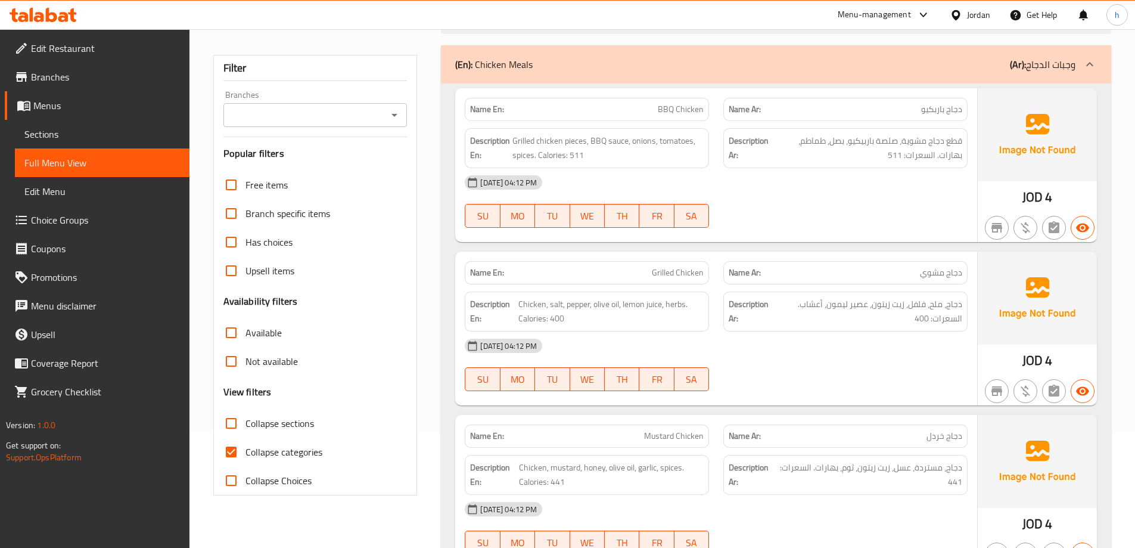
scroll to position [119, 0]
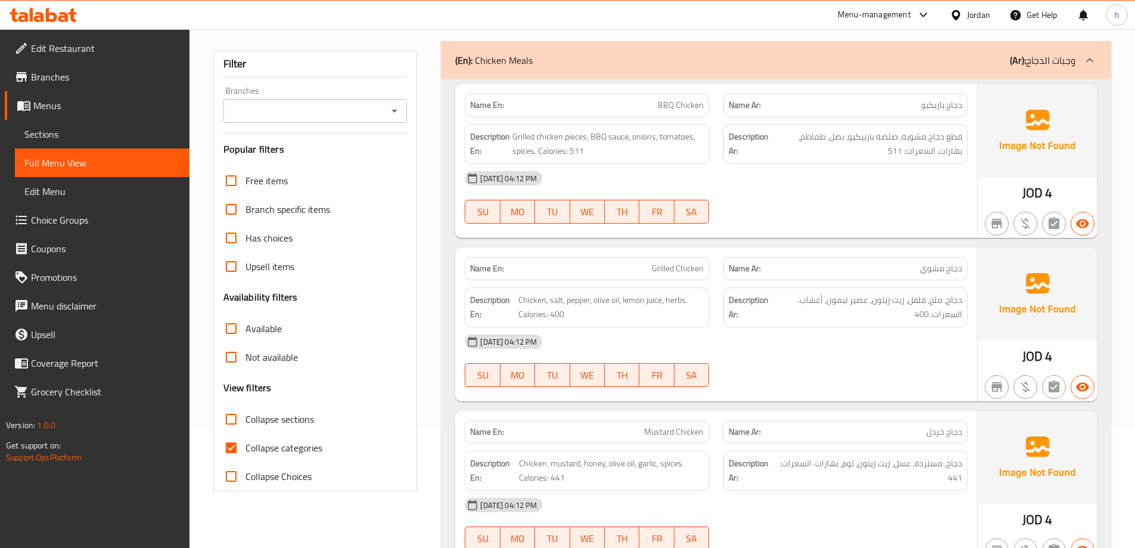
click at [234, 449] on input "Collapse categories" at bounding box center [231, 447] width 29 height 29
checkbox input "false"
click at [229, 422] on input "Collapse sections" at bounding box center [231, 419] width 29 height 29
checkbox input "true"
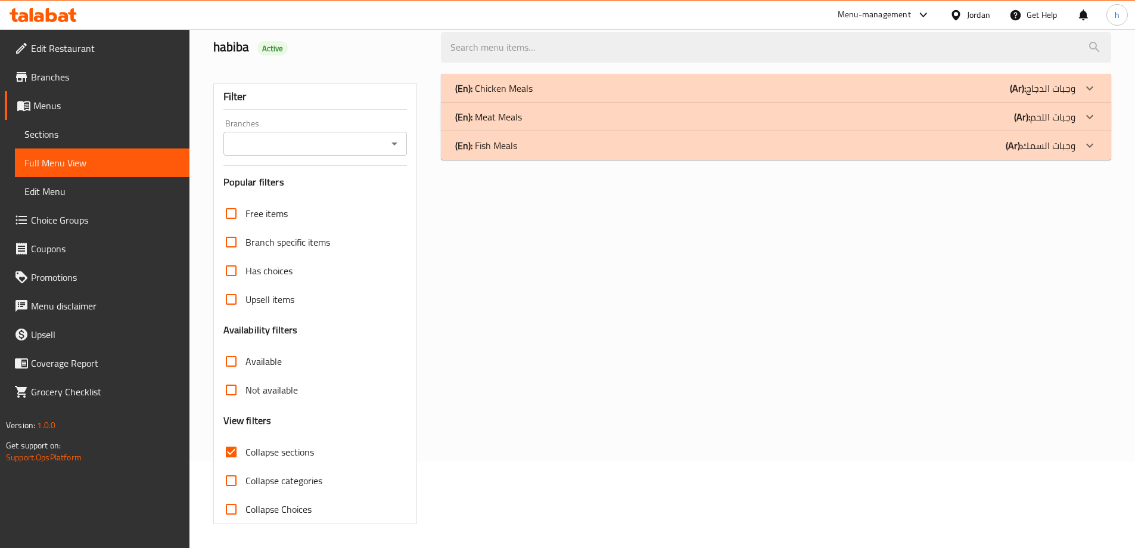
scroll to position [86, 0]
click at [557, 148] on div "(En): Fish Meals (Ar): وجبات السمك" at bounding box center [765, 145] width 620 height 14
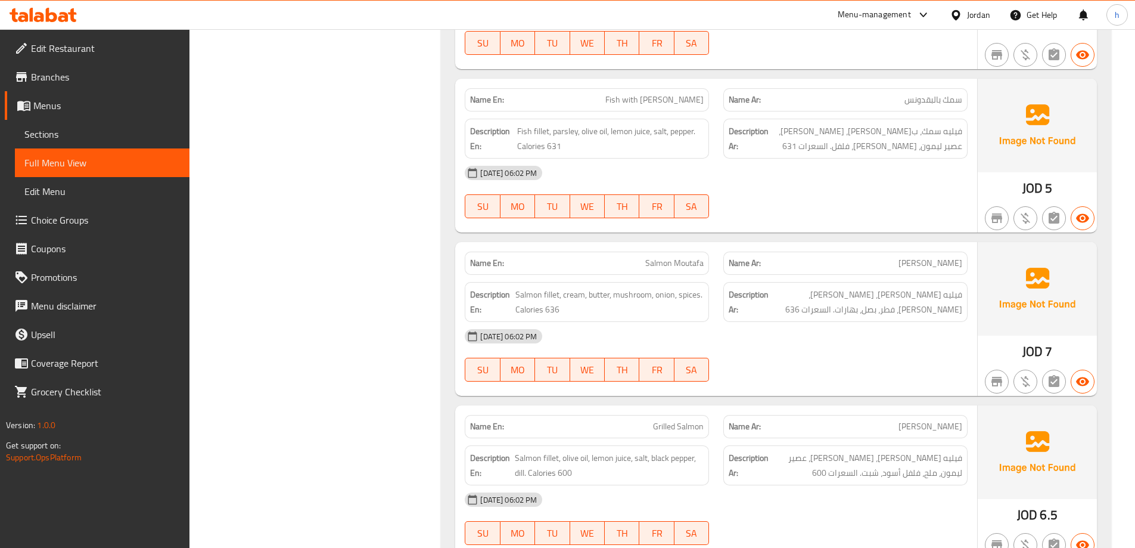
scroll to position [590, 0]
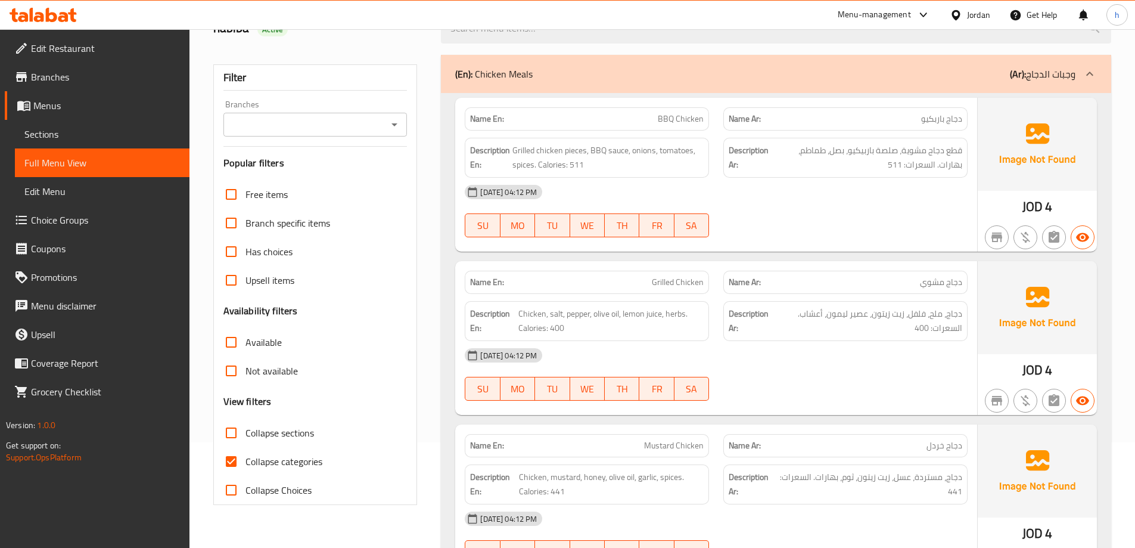
scroll to position [298, 0]
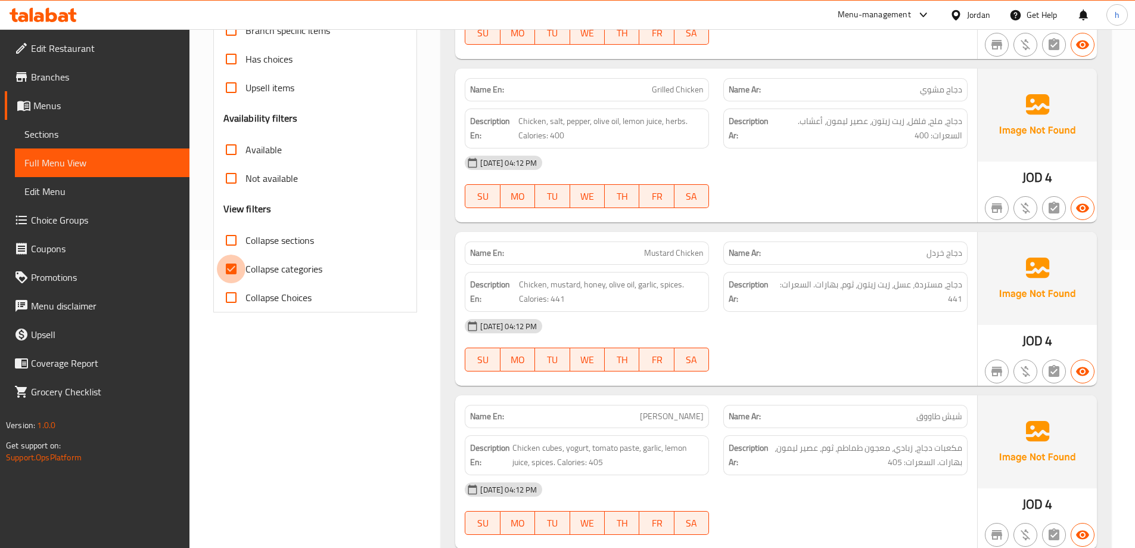
click at [230, 267] on input "Collapse categories" at bounding box center [231, 269] width 29 height 29
checkbox input "false"
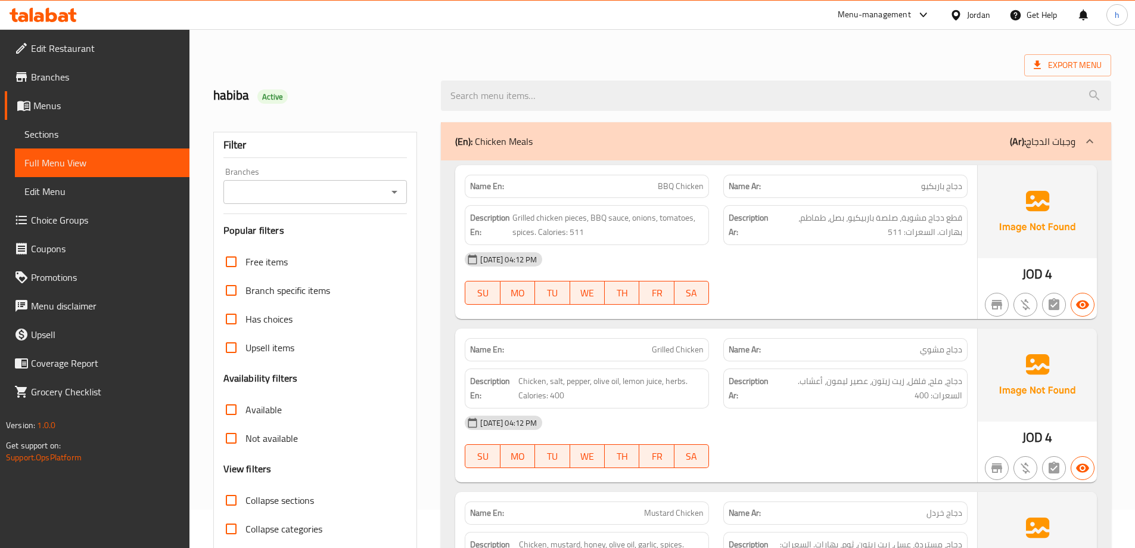
scroll to position [60, 0]
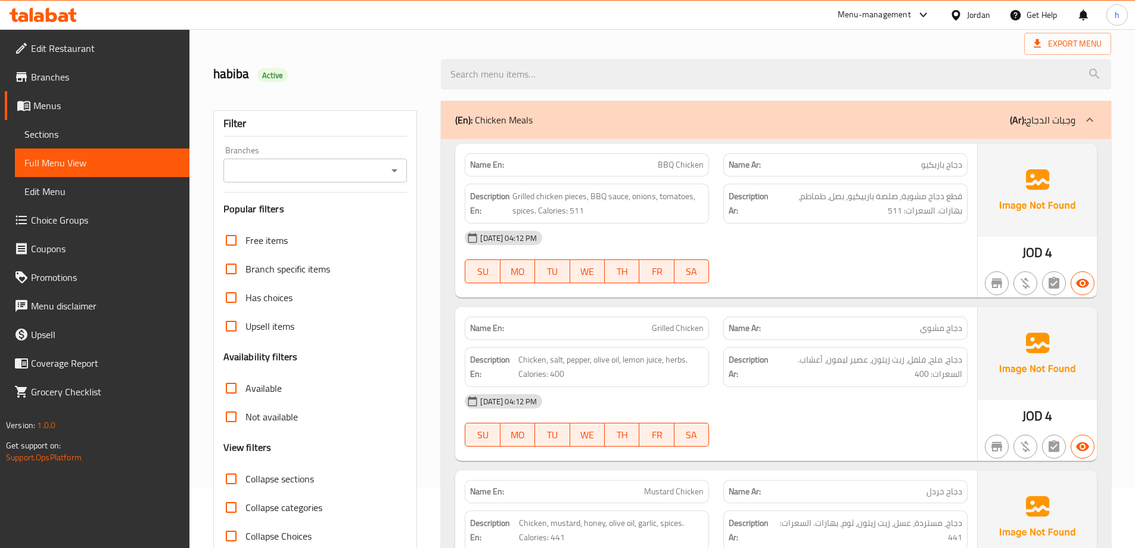
click at [228, 474] on input "Collapse sections" at bounding box center [231, 478] width 29 height 29
checkbox input "true"
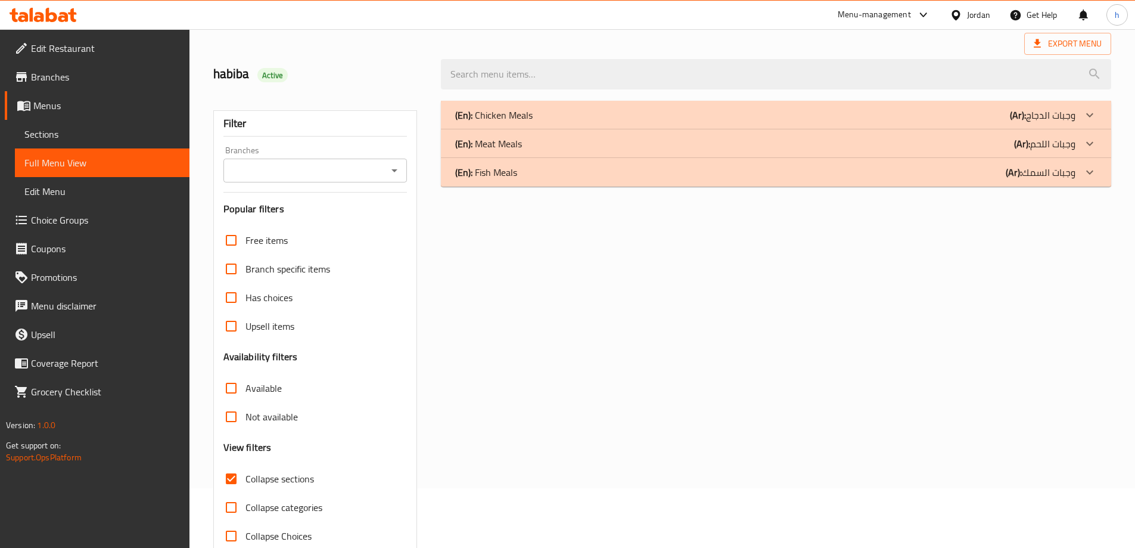
click at [983, 169] on div "(En): Fish Meals (Ar): وجبات السمك" at bounding box center [765, 172] width 620 height 14
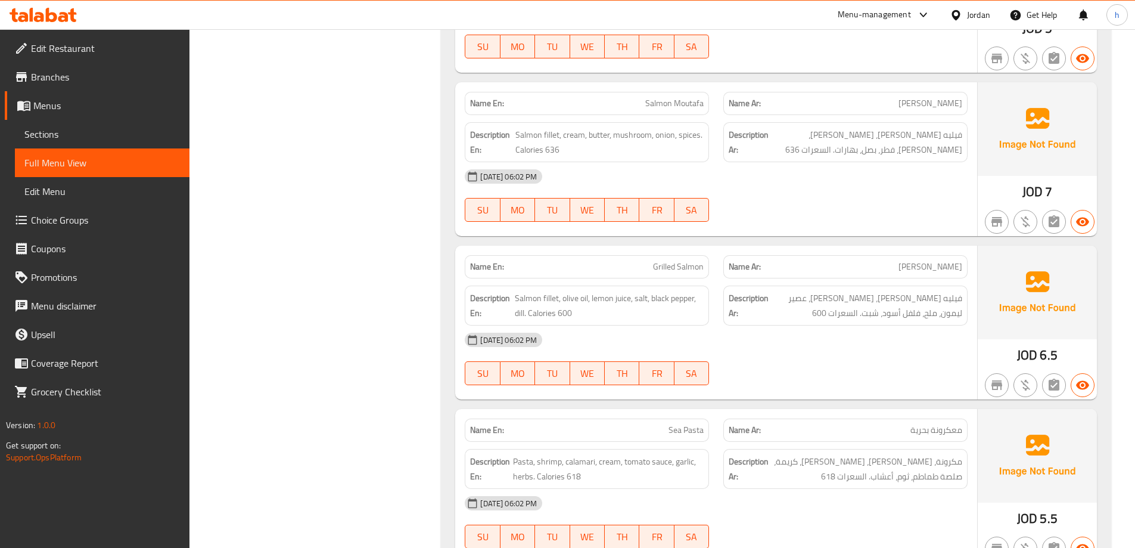
scroll to position [1067, 0]
